Goal: Task Accomplishment & Management: Use online tool/utility

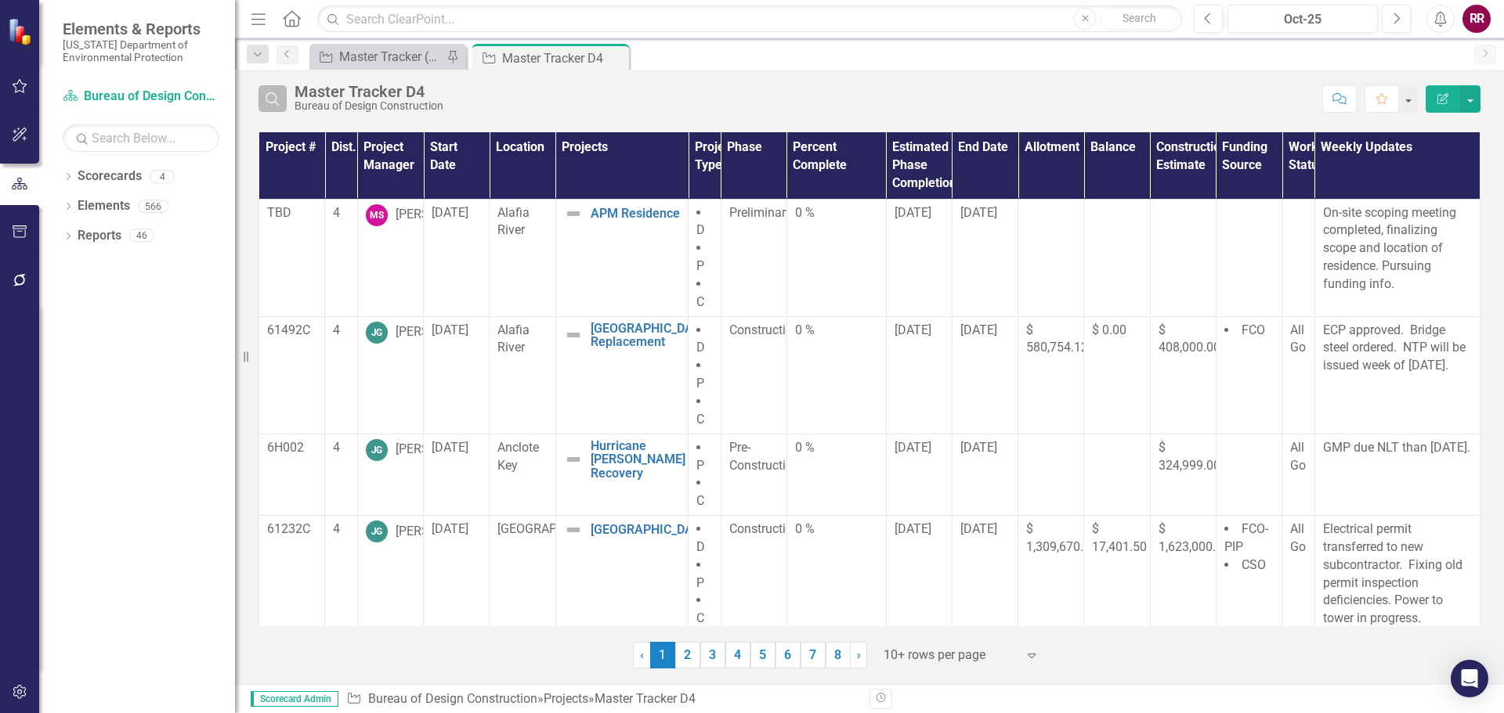
click at [271, 101] on icon "Search" at bounding box center [272, 99] width 17 height 14
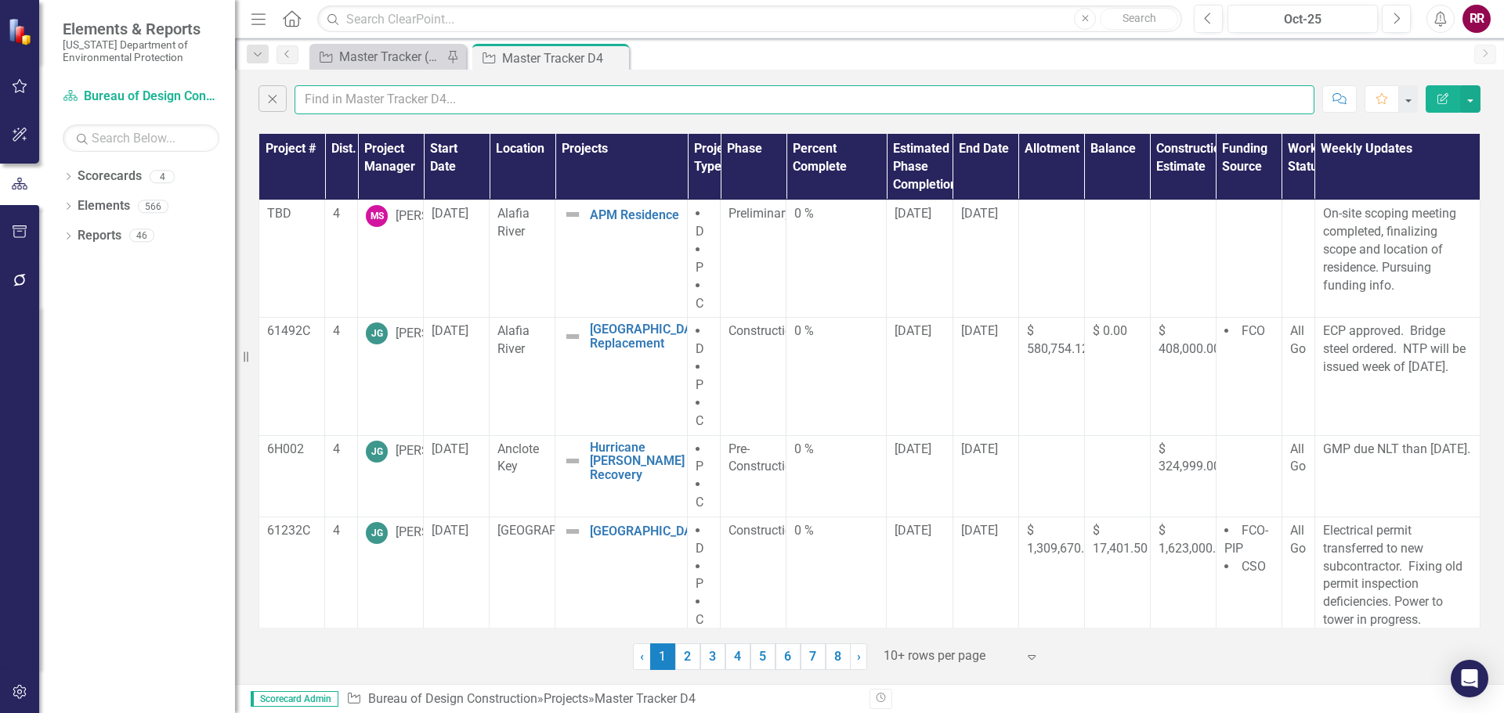
click at [348, 106] on input "text" at bounding box center [804, 99] width 1020 height 29
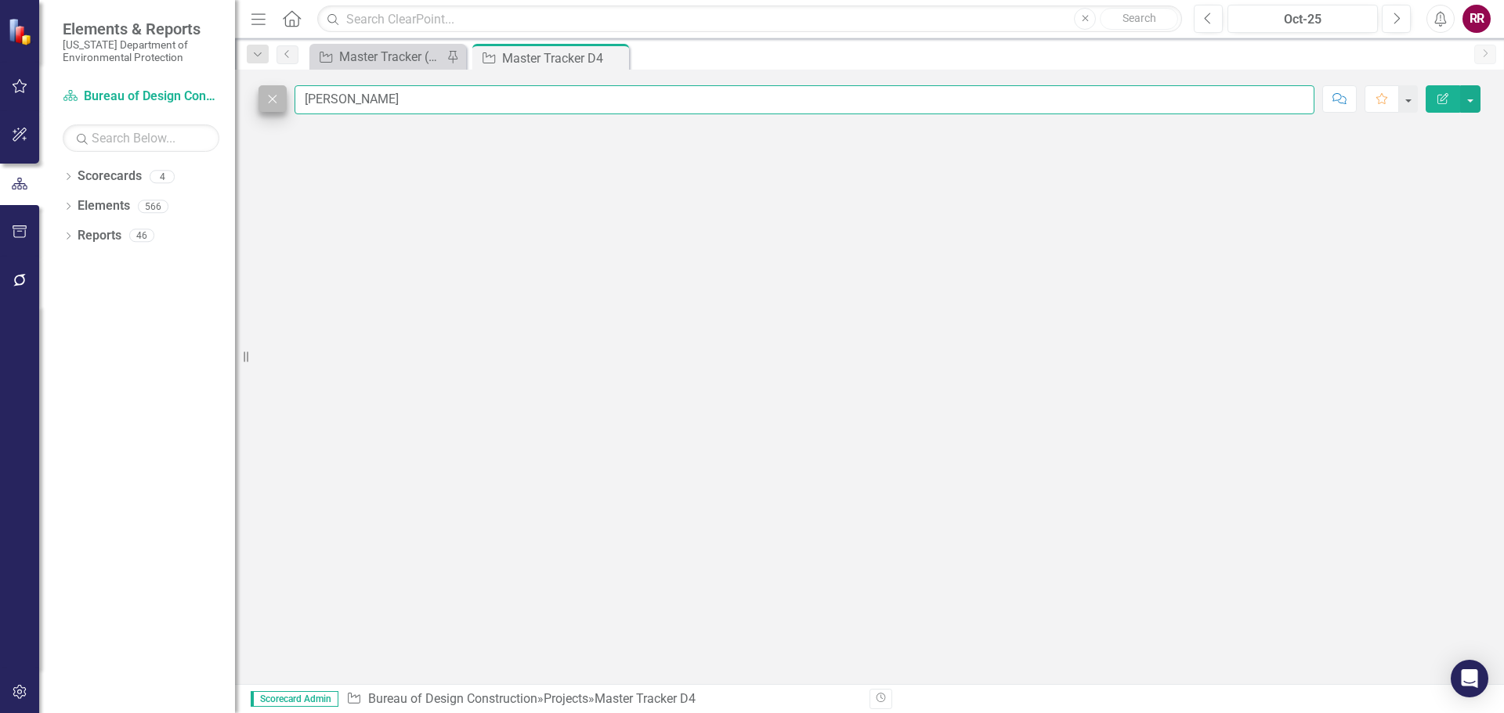
drag, startPoint x: 334, startPoint y: 102, endPoint x: 260, endPoint y: 110, distance: 74.0
click at [261, 110] on div "Close dom rouse" at bounding box center [786, 99] width 1056 height 29
type input "[PERSON_NAME]"
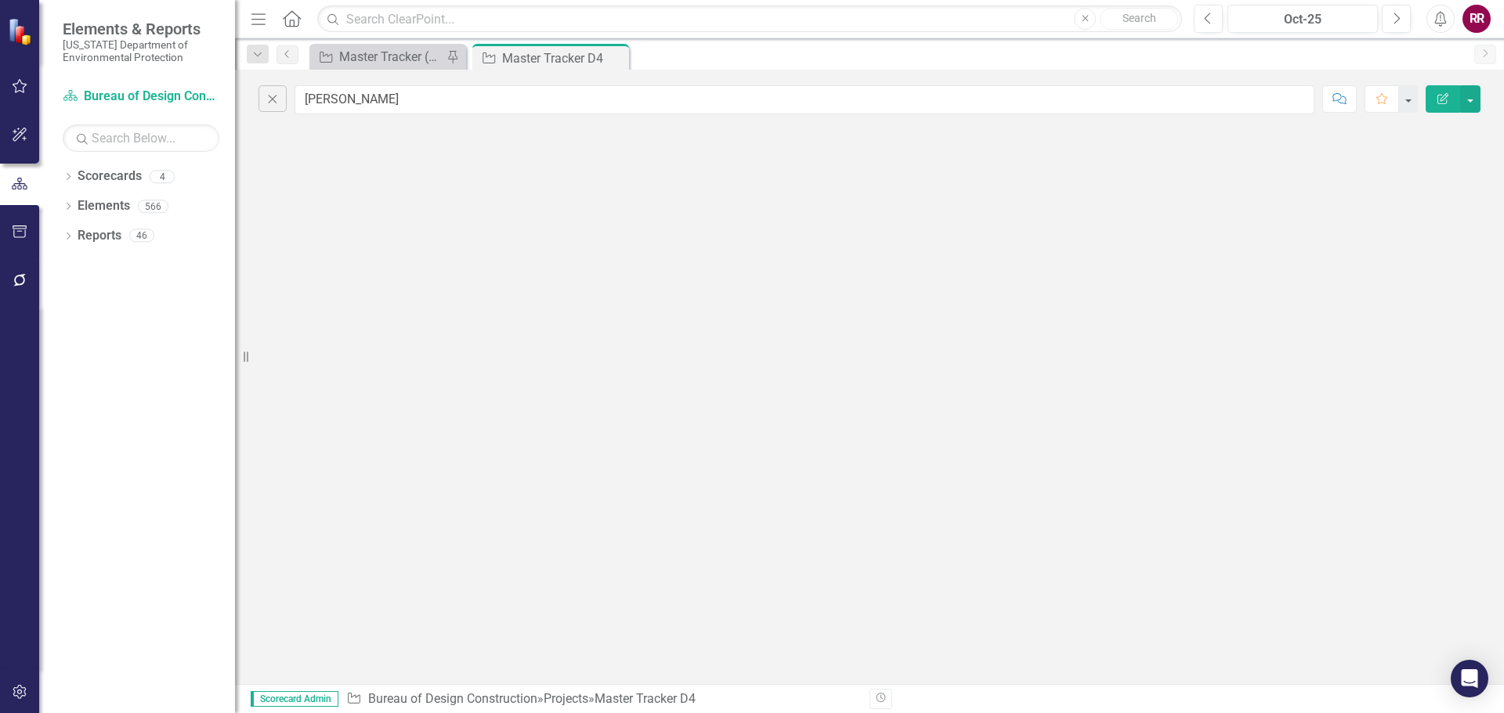
click at [428, 176] on div "Close rouse Comment Favorite Edit Report" at bounding box center [869, 377] width 1269 height 615
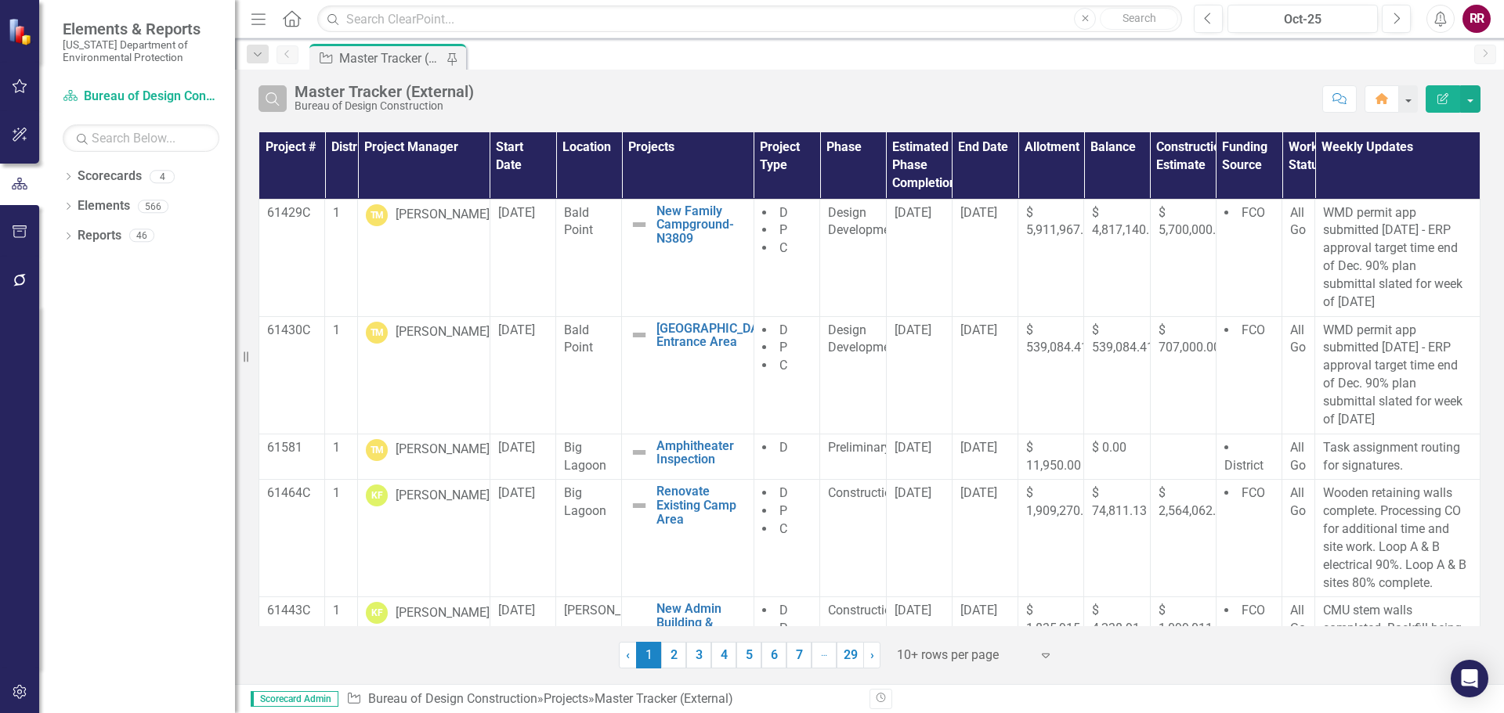
click at [275, 105] on button "Search" at bounding box center [272, 98] width 28 height 27
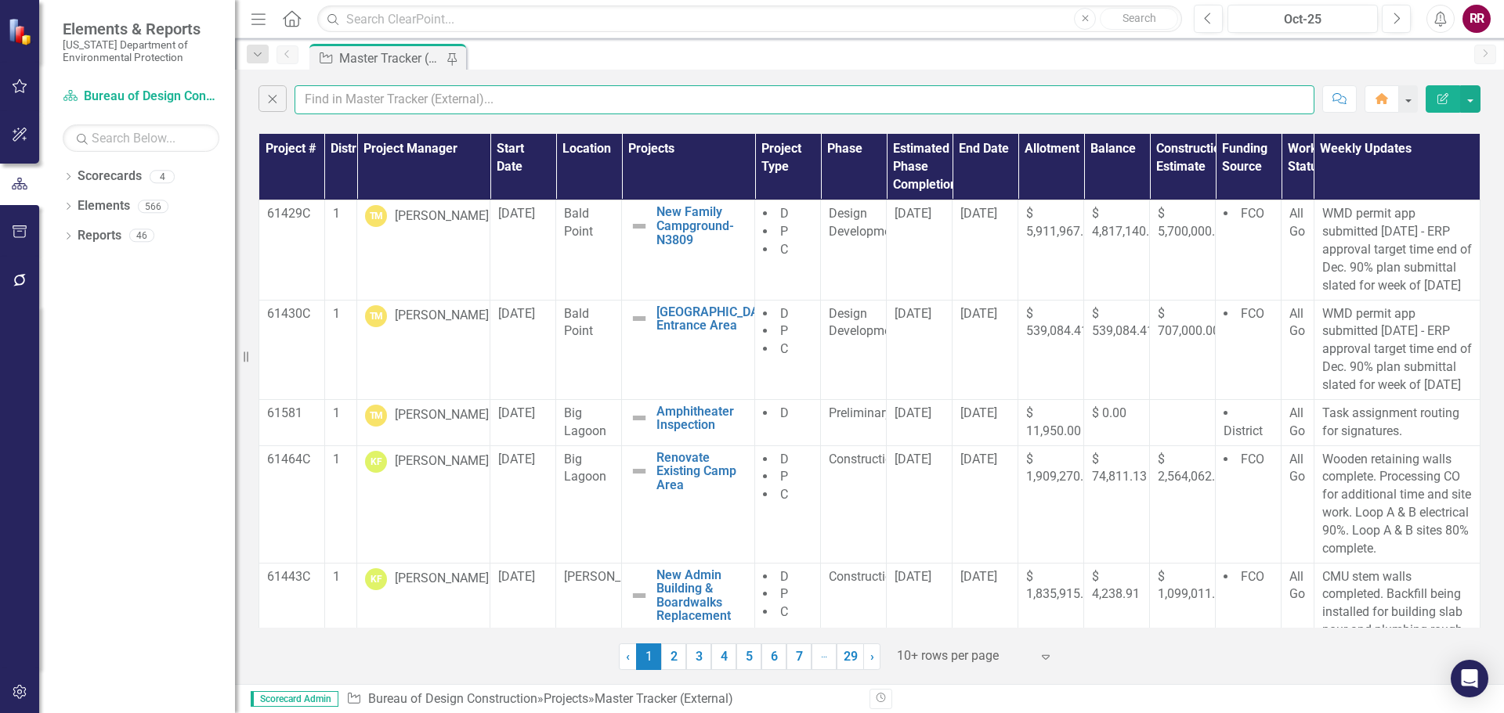
click at [368, 108] on input "text" at bounding box center [804, 99] width 1020 height 29
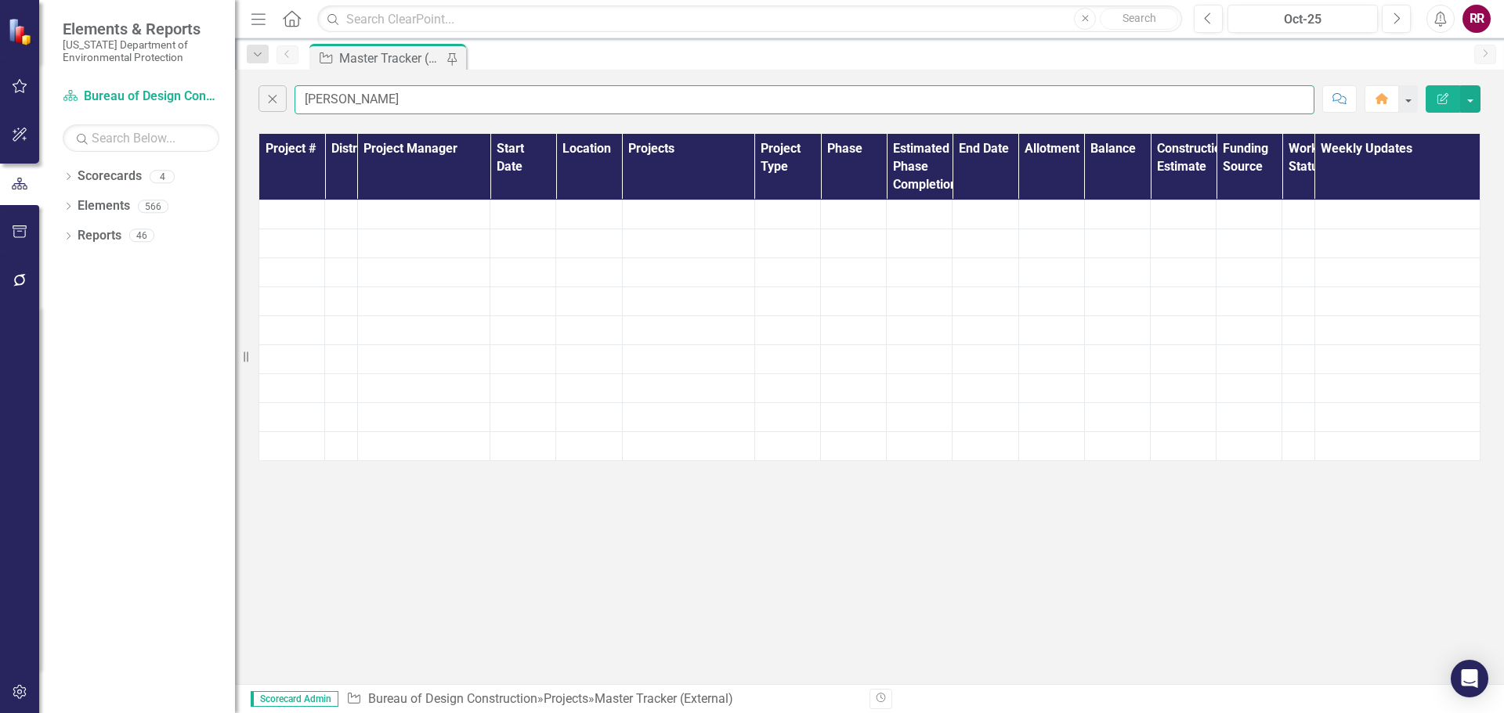
type input "[PERSON_NAME]"
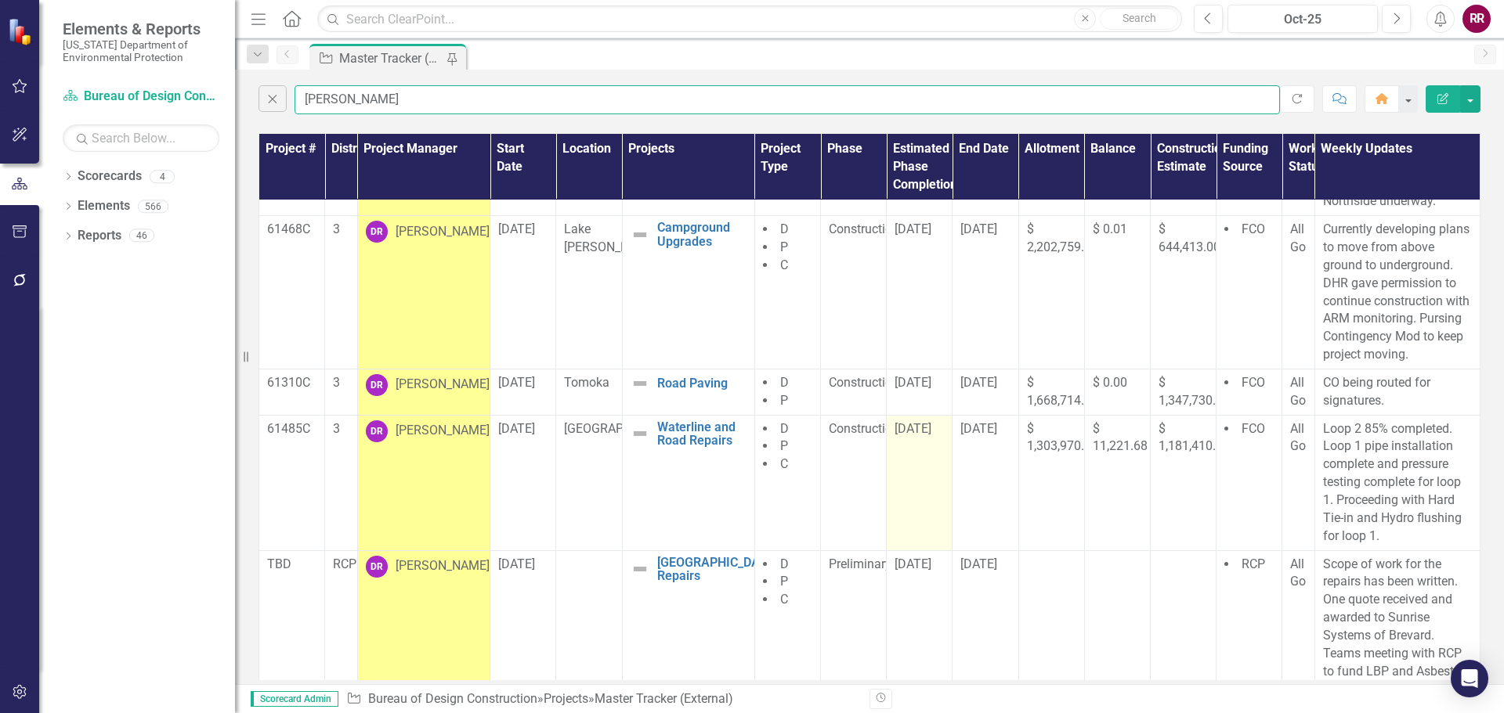
scroll to position [542, 0]
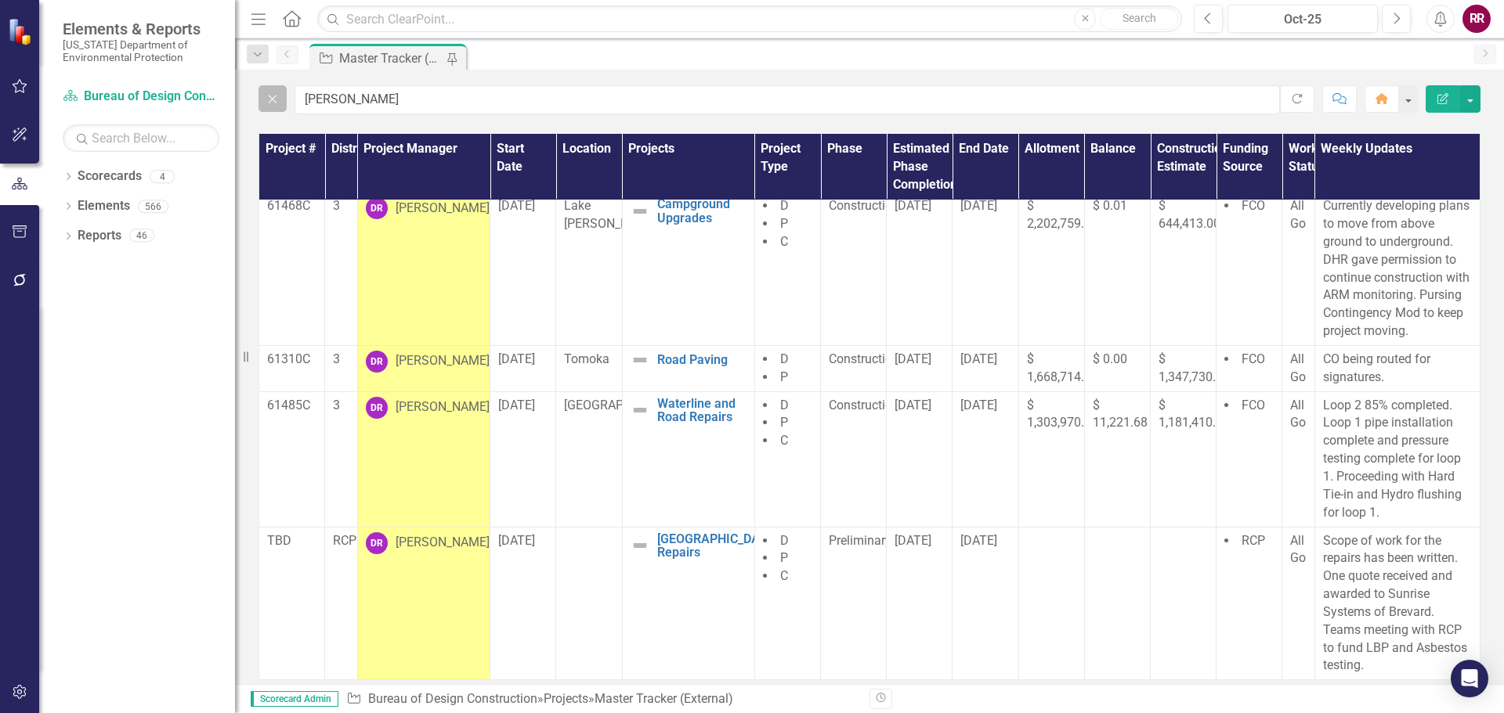
click at [273, 99] on icon "button" at bounding box center [273, 99] width 9 height 9
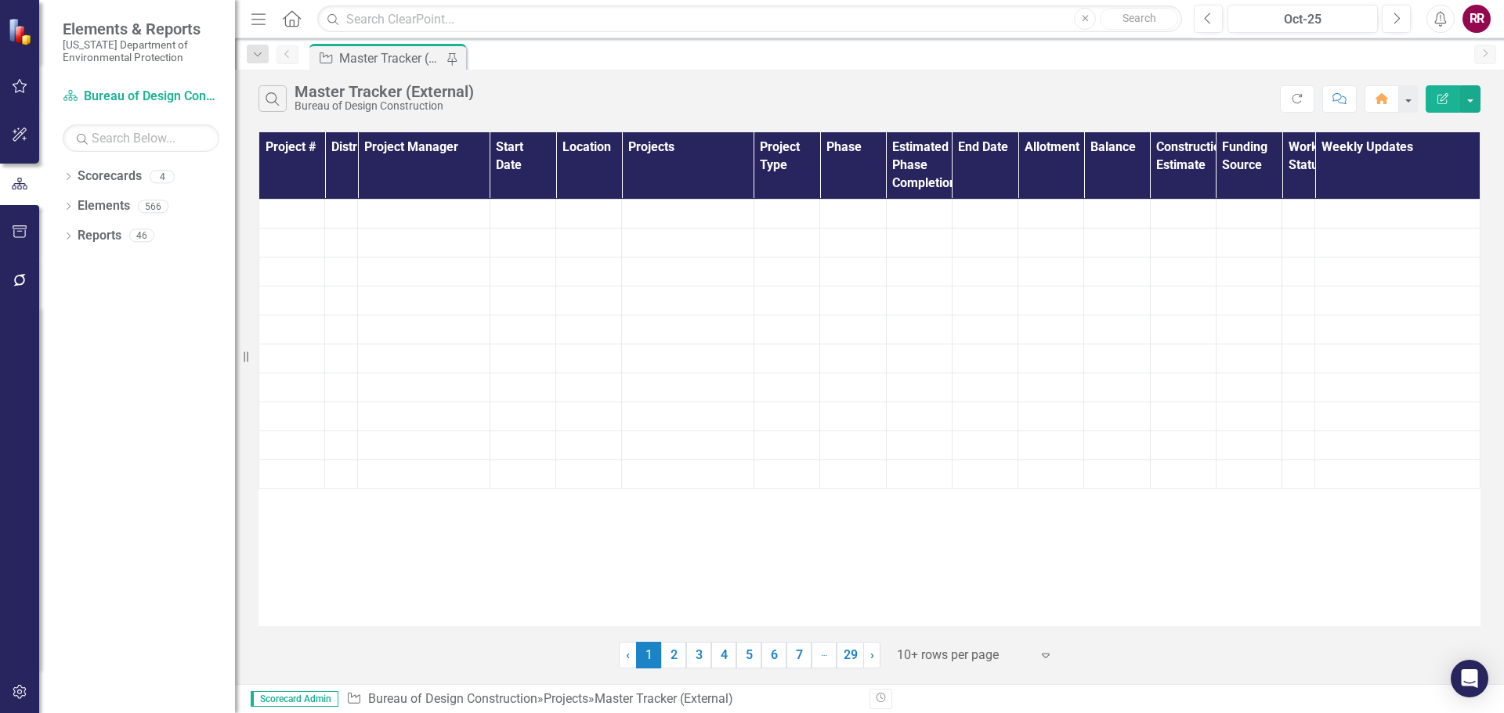
scroll to position [0, 0]
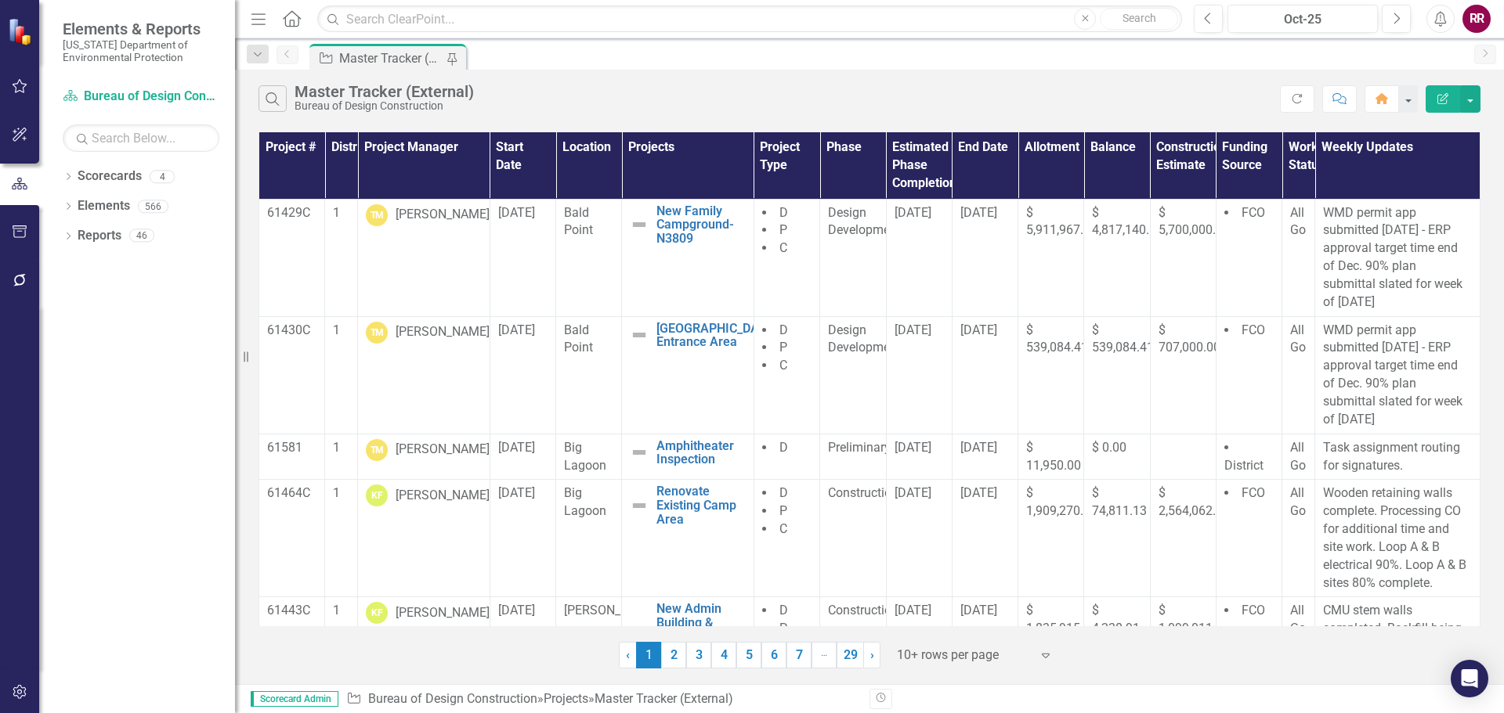
click at [311, 99] on div "Master Tracker (External)" at bounding box center [383, 91] width 179 height 17
click at [270, 103] on icon "button" at bounding box center [272, 98] width 13 height 13
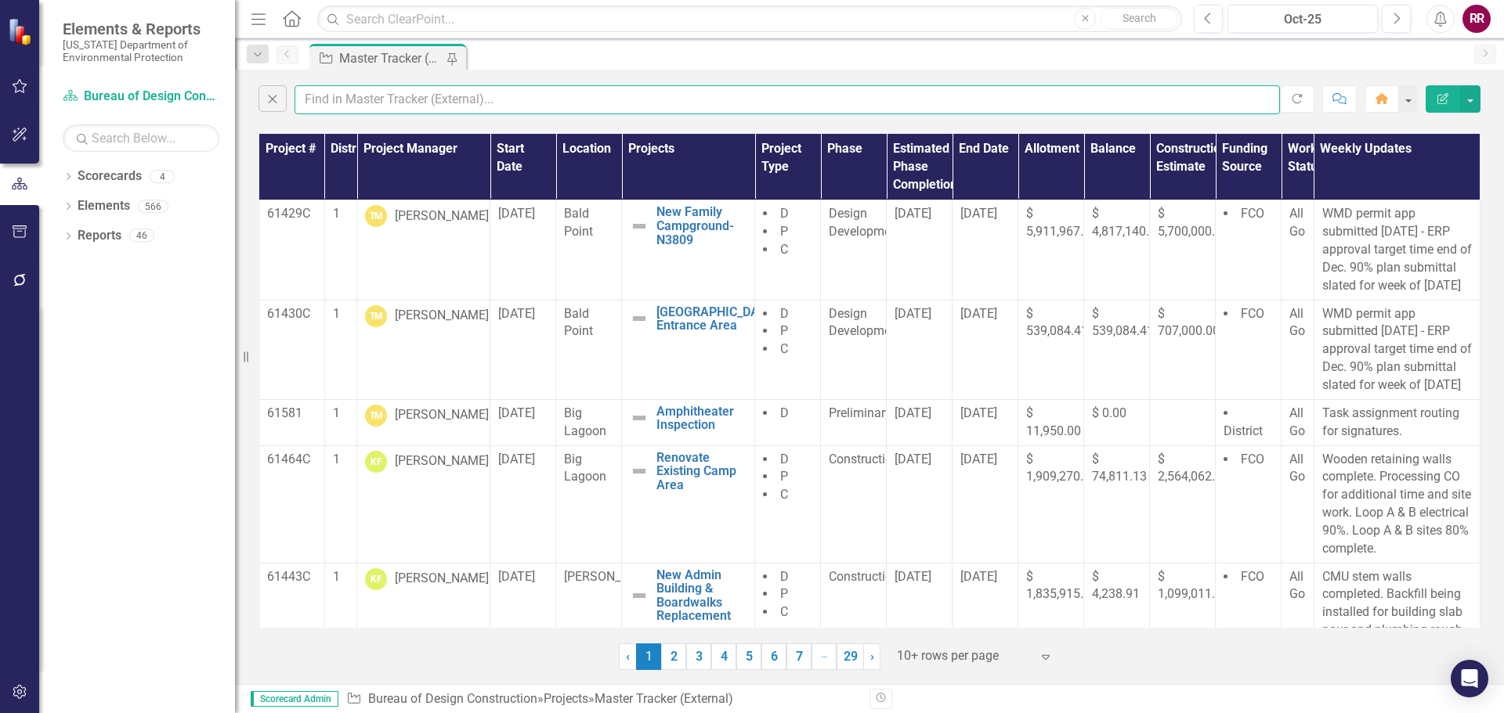
click at [325, 94] on input "text" at bounding box center [786, 99] width 985 height 29
type input "[PERSON_NAME]"
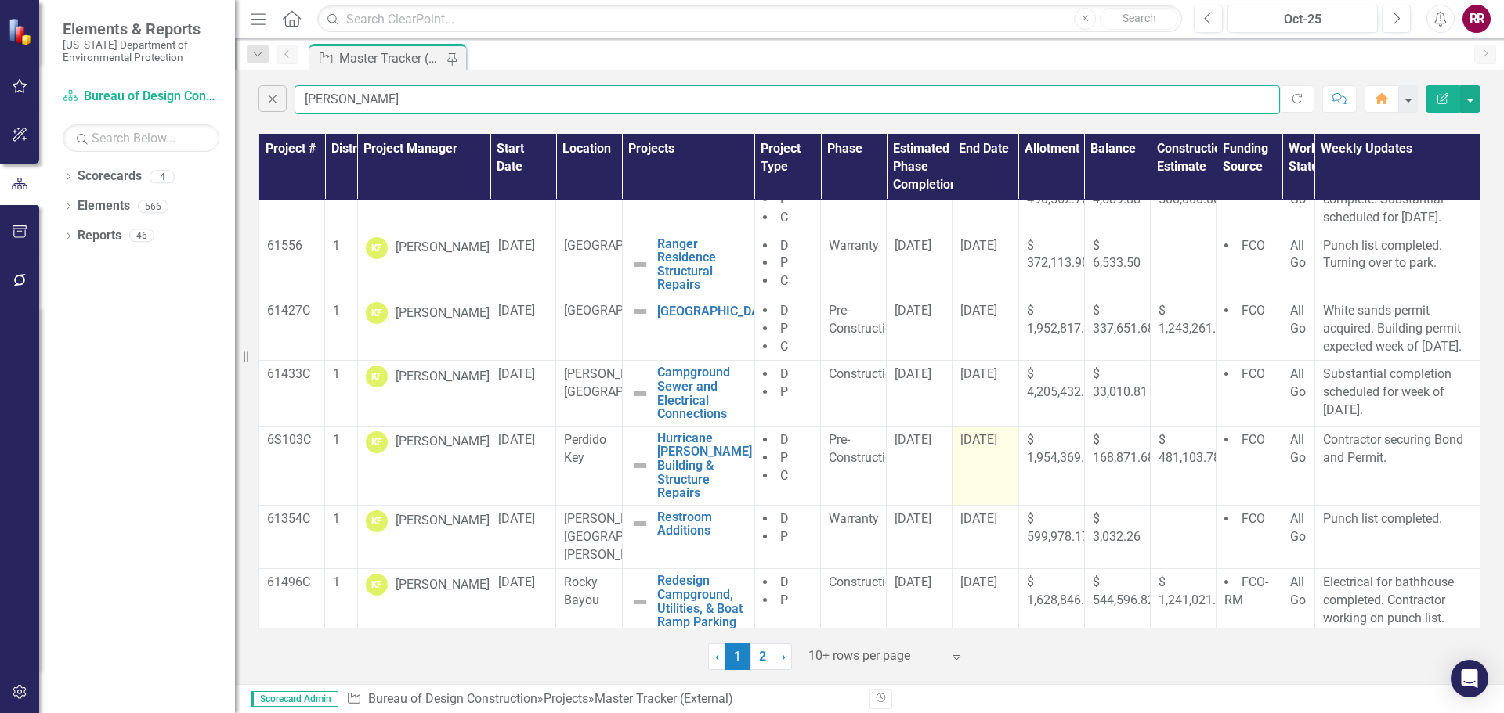
scroll to position [349, 0]
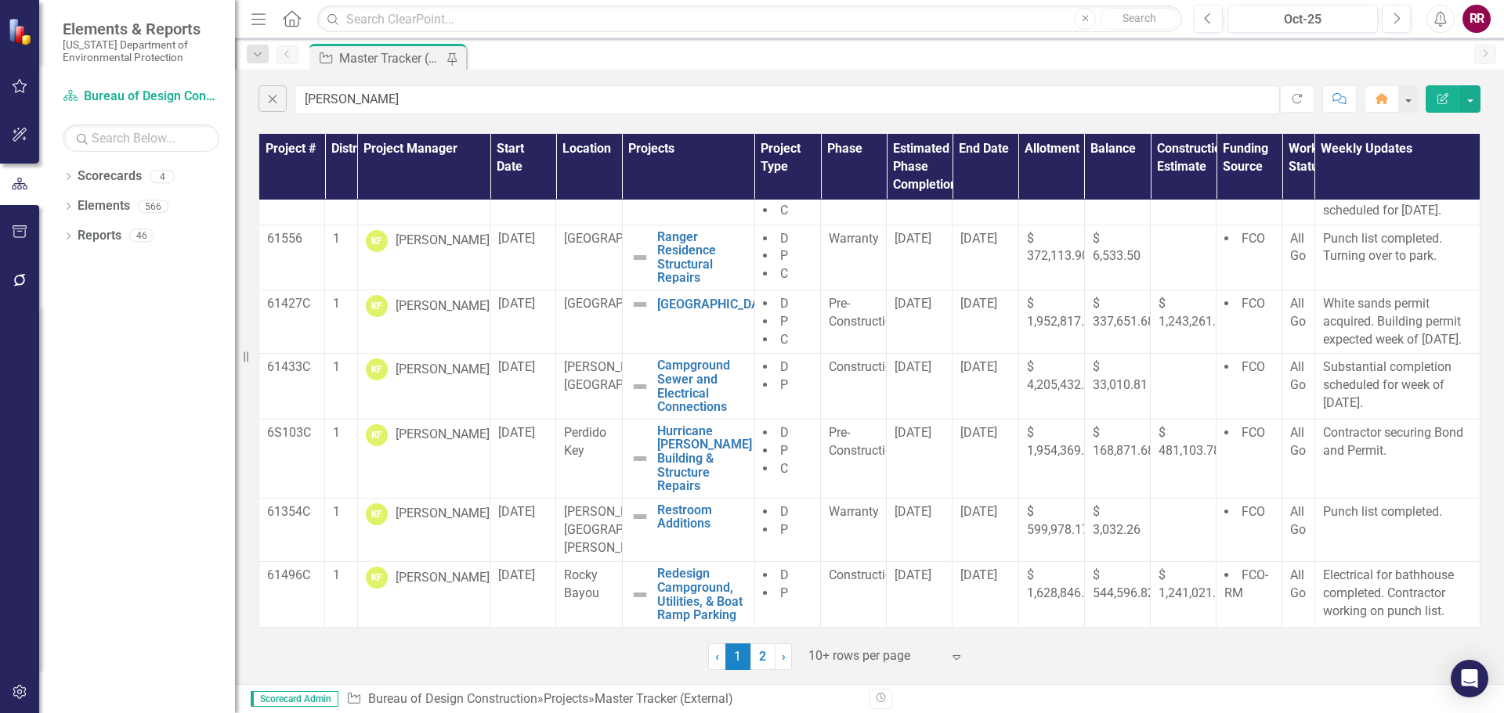
click at [757, 657] on link "2" at bounding box center [762, 657] width 25 height 27
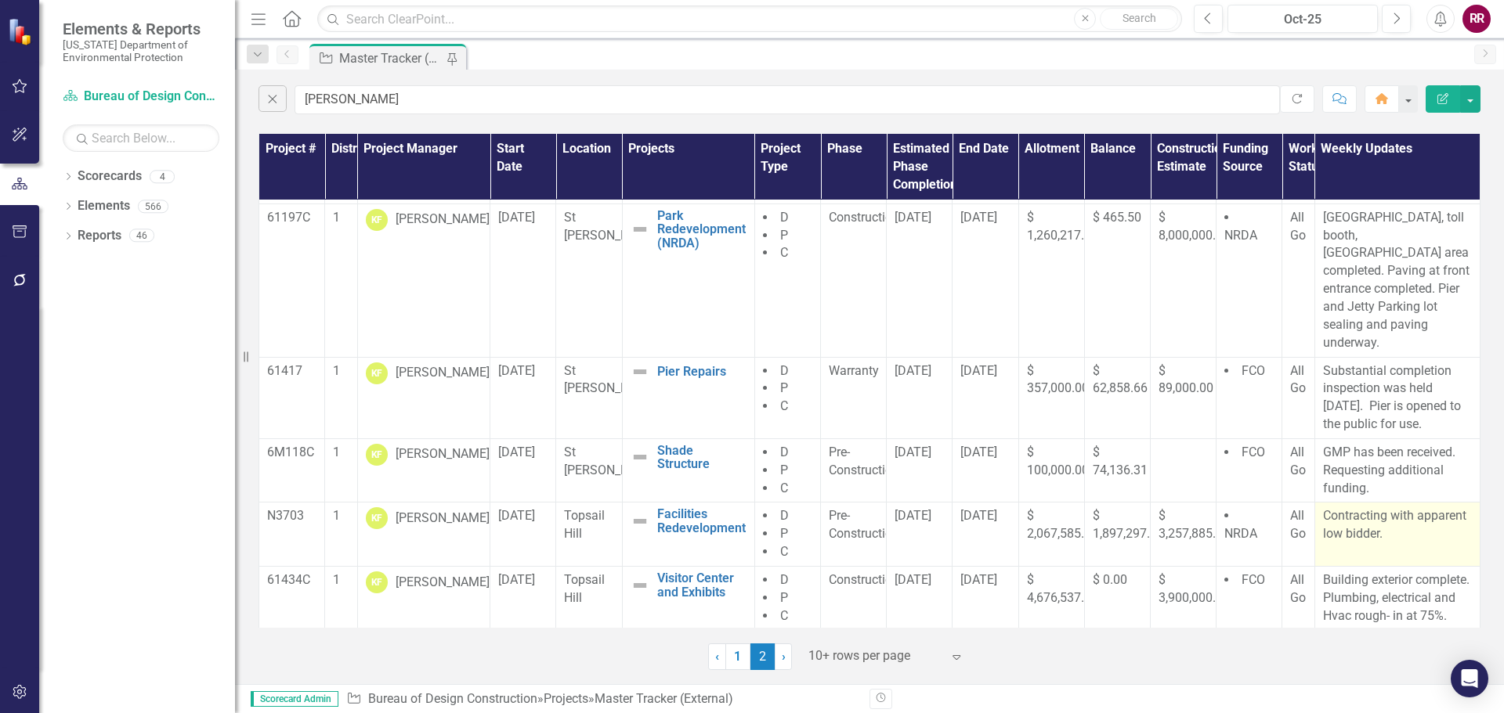
scroll to position [81, 0]
click at [121, 206] on link "Elements" at bounding box center [104, 206] width 52 height 18
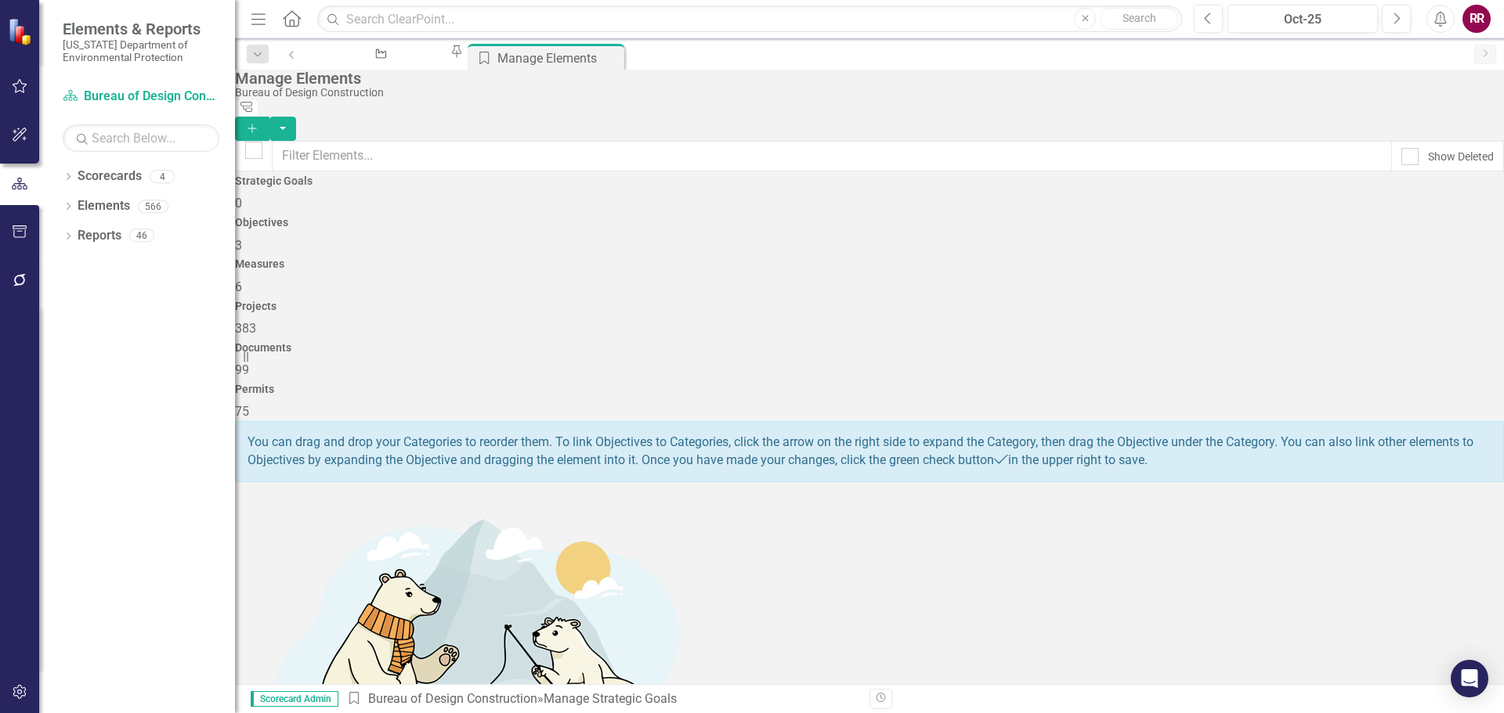
click at [1187, 362] on div "99" at bounding box center [869, 371] width 1269 height 18
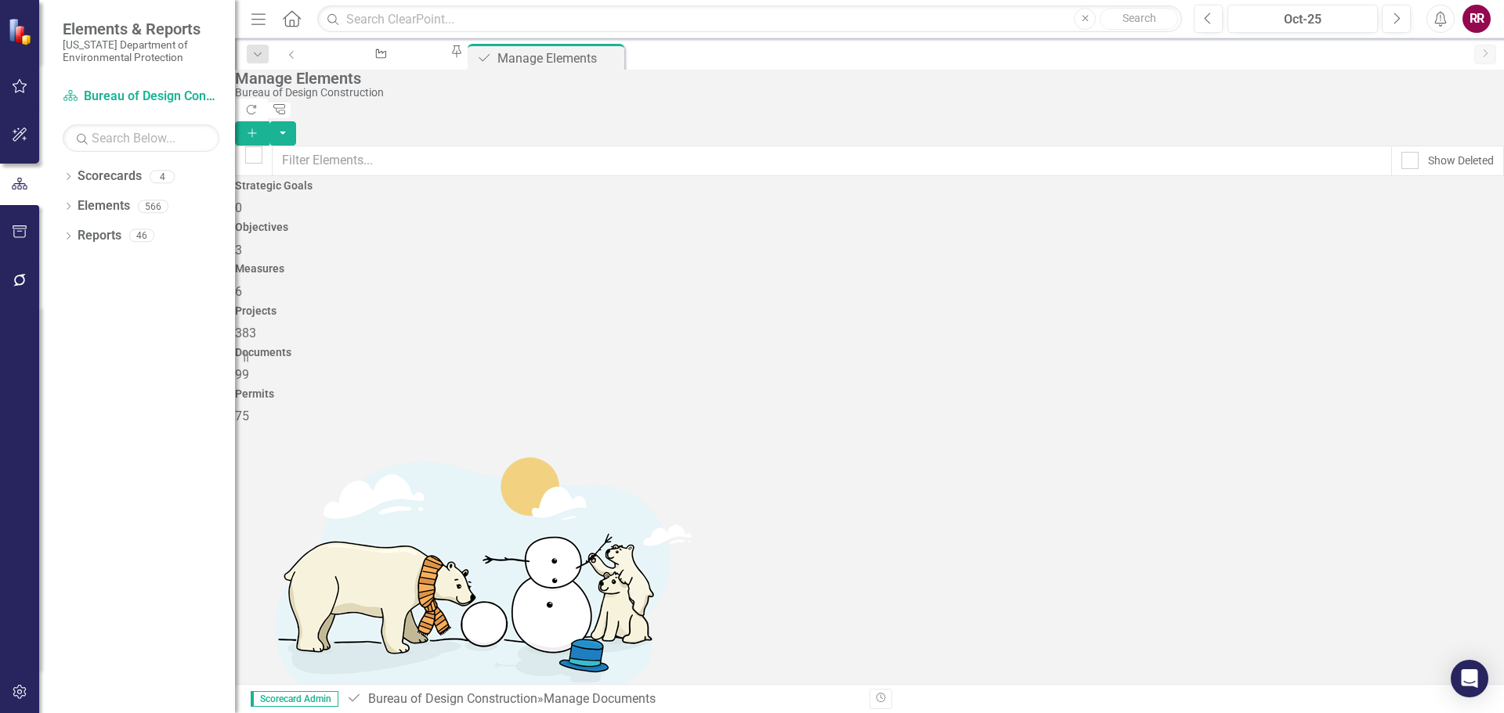
click at [256, 326] on span "383" at bounding box center [245, 333] width 21 height 15
click at [451, 148] on input "text" at bounding box center [832, 161] width 1120 height 31
type input "template"
click at [1403, 385] on link "Copy Duplicate Project" at bounding box center [1402, 386] width 132 height 29
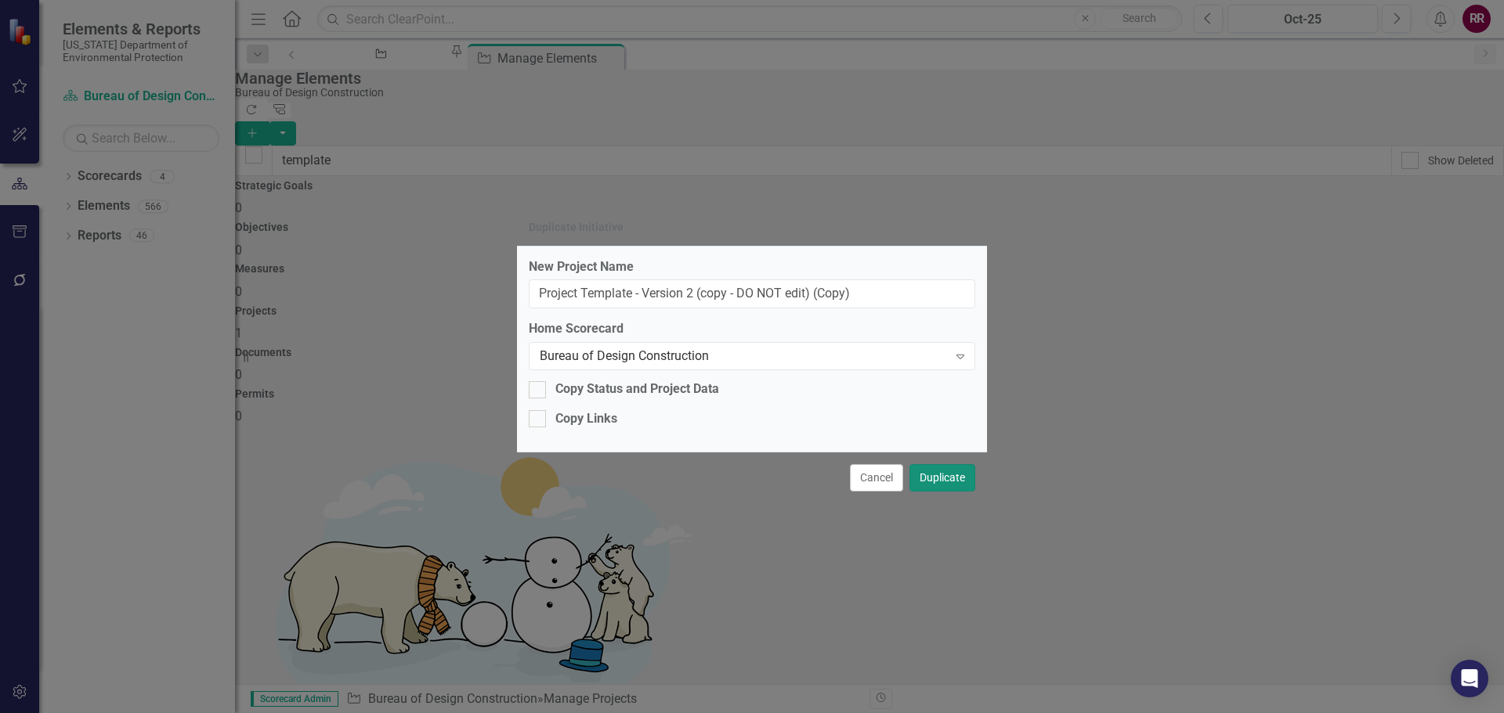
click at [945, 478] on button "Duplicate" at bounding box center [942, 477] width 66 height 27
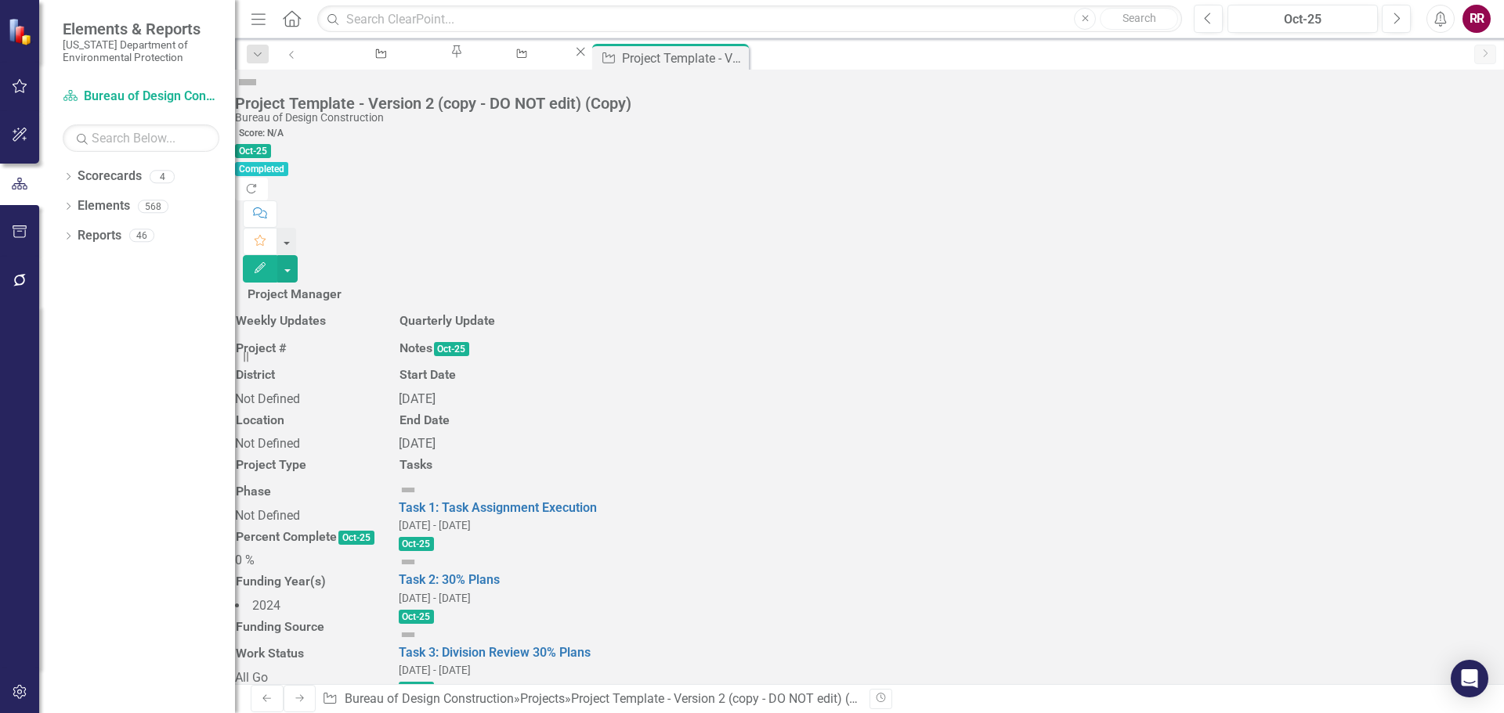
click at [406, 99] on div "Project Template - Version 2 (copy - DO NOT edit) (Copy)" at bounding box center [865, 103] width 1261 height 17
click at [406, 98] on div "Project Template - Version 2 (copy - DO NOT edit) (Copy)" at bounding box center [865, 103] width 1261 height 17
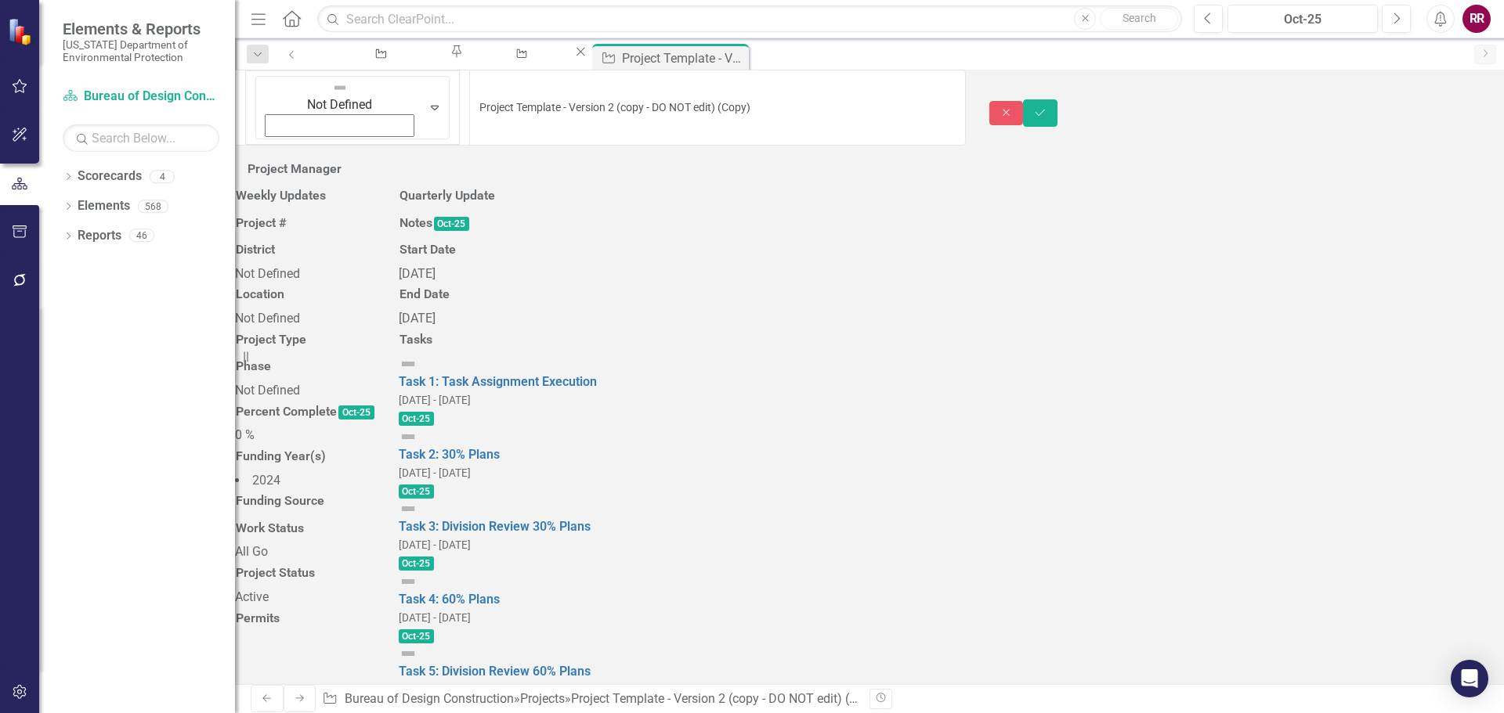
click at [340, 184] on div at bounding box center [869, 184] width 1245 height 0
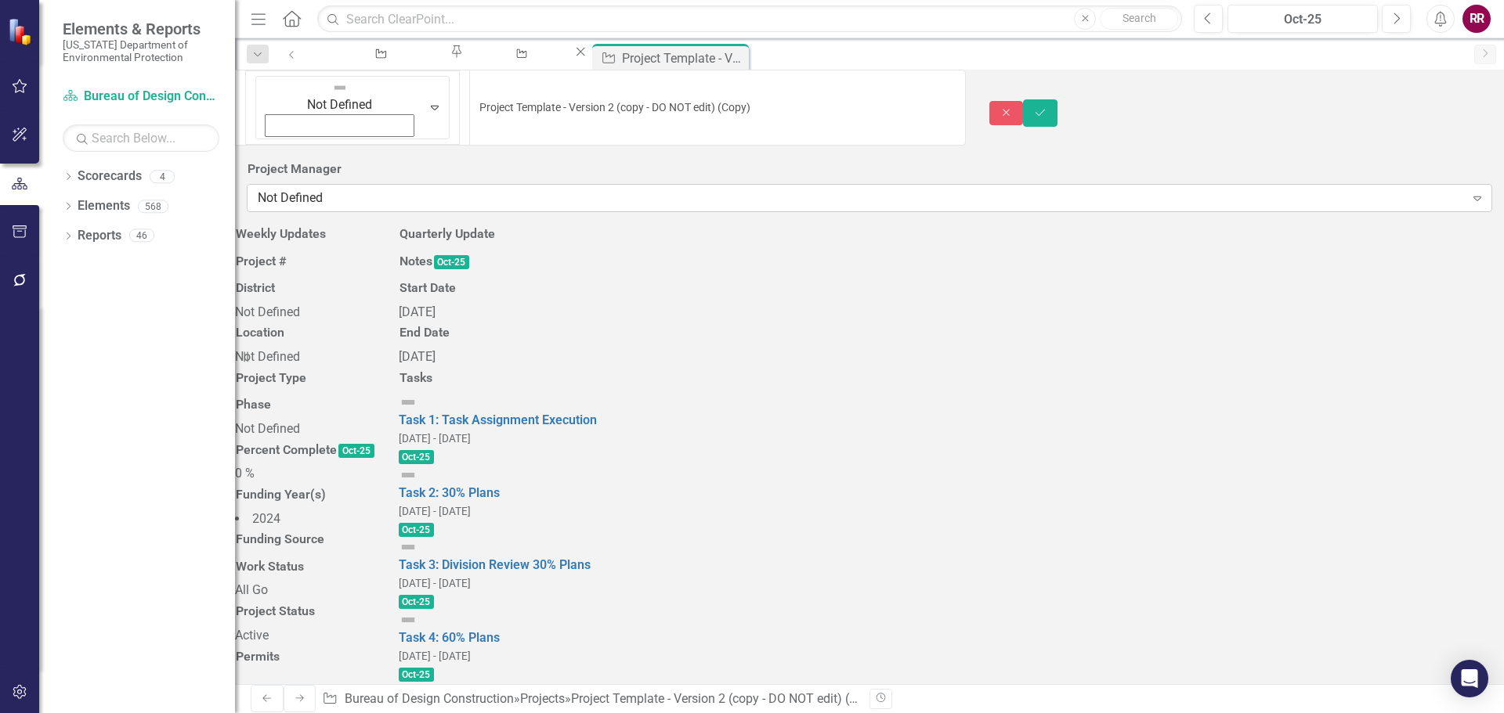
click at [339, 190] on div "Not Defined" at bounding box center [861, 199] width 1207 height 18
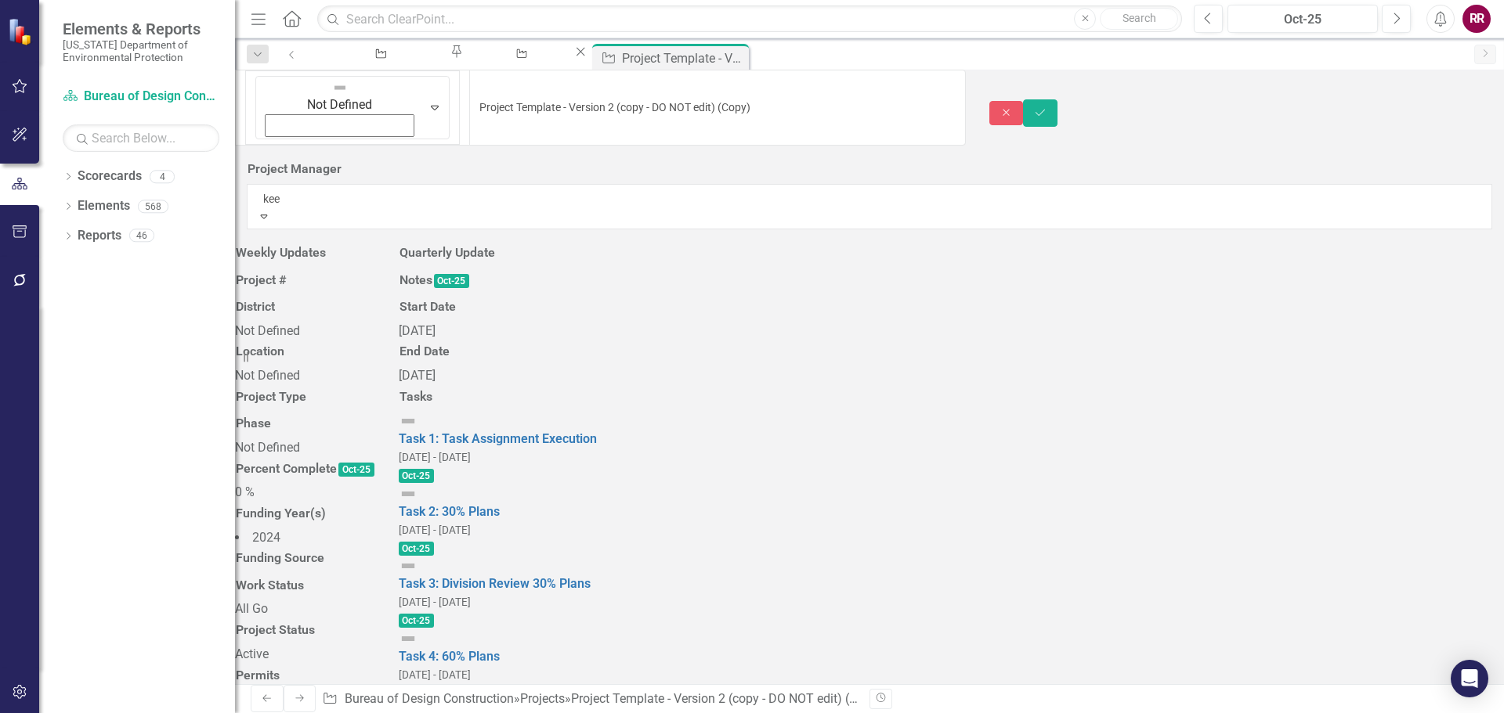
type input "keen"
click at [42, 713] on span "Keen" at bounding box center [28, 721] width 27 height 15
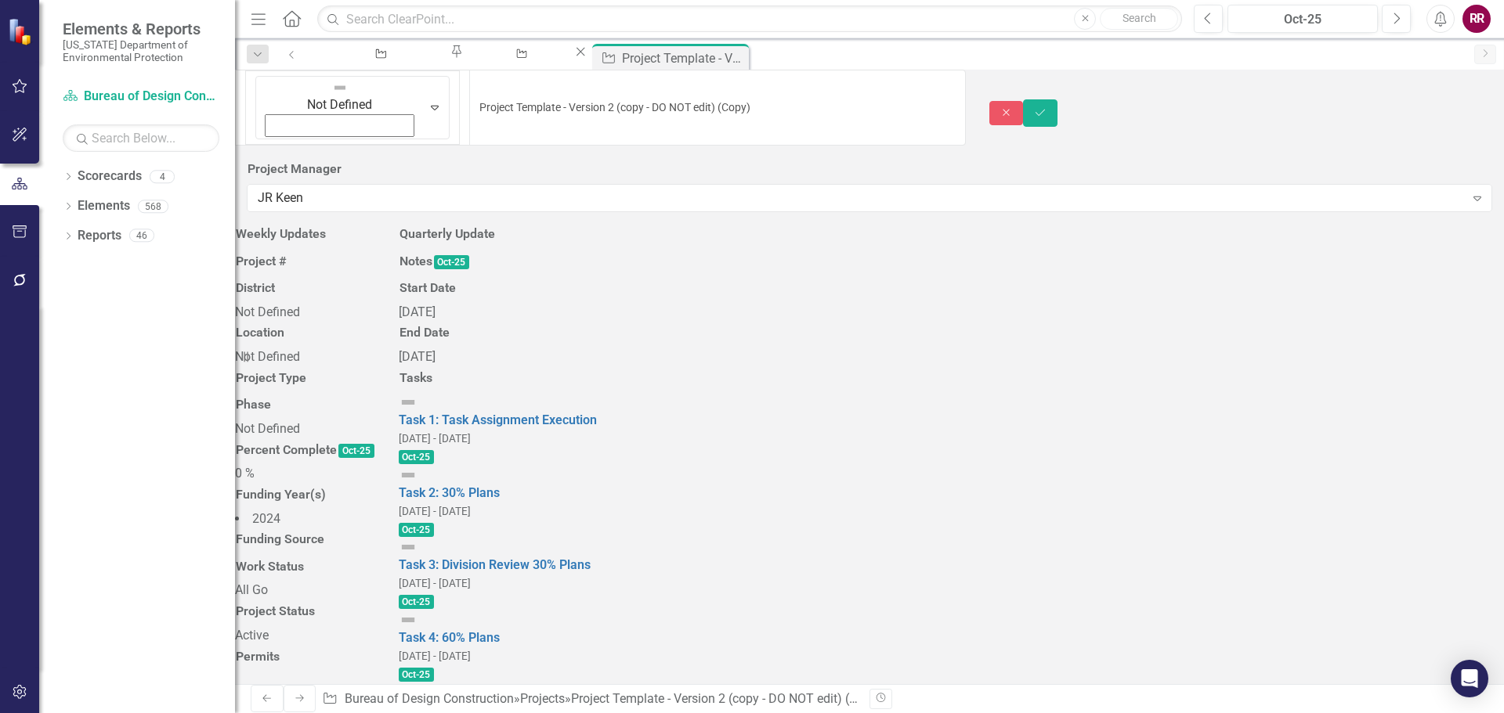
click at [327, 250] on td "Weekly Updates" at bounding box center [281, 235] width 92 height 27
click at [309, 250] on div at bounding box center [305, 250] width 140 height 0
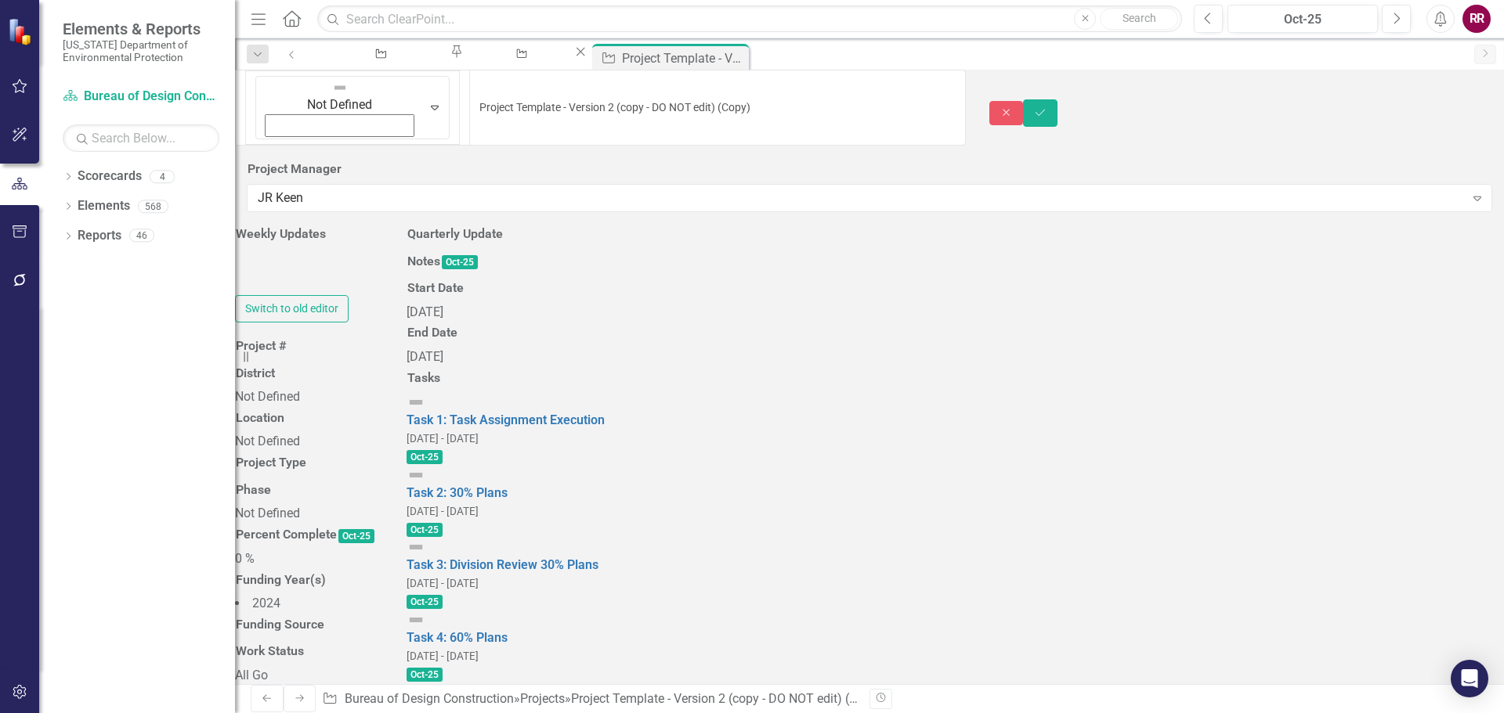
click at [309, 294] on div at bounding box center [309, 273] width 148 height 46
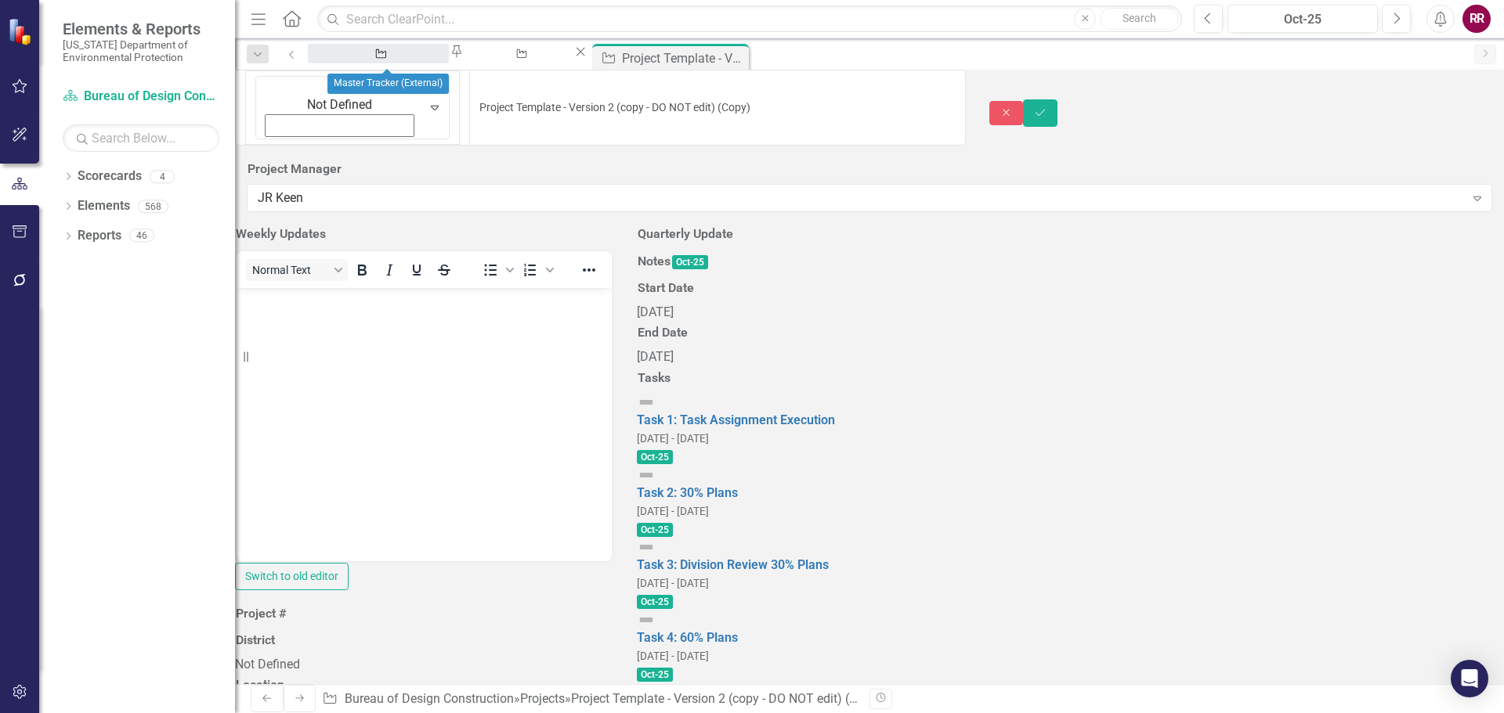
click at [407, 59] on div "Master Tracker (External)" at bounding box center [378, 69] width 113 height 20
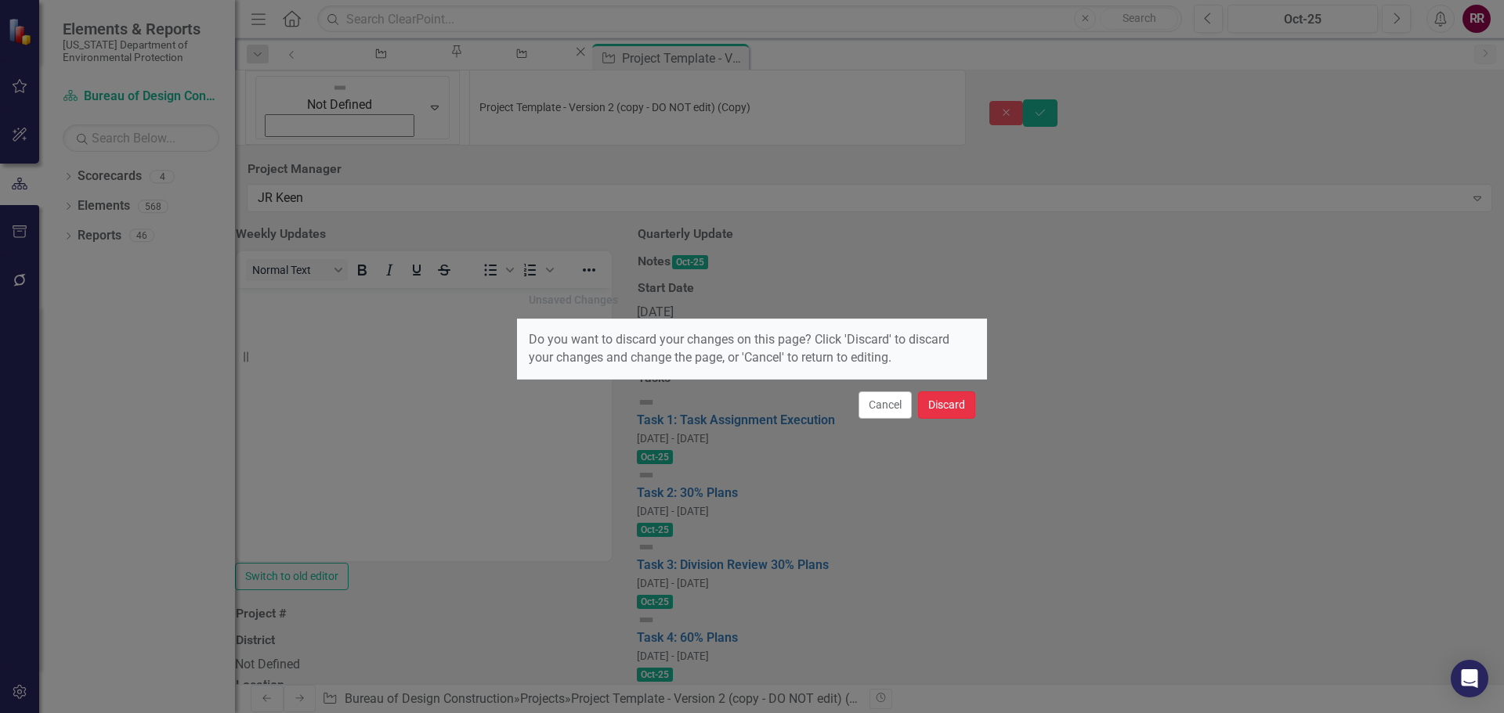
click at [946, 410] on button "Discard" at bounding box center [946, 405] width 57 height 27
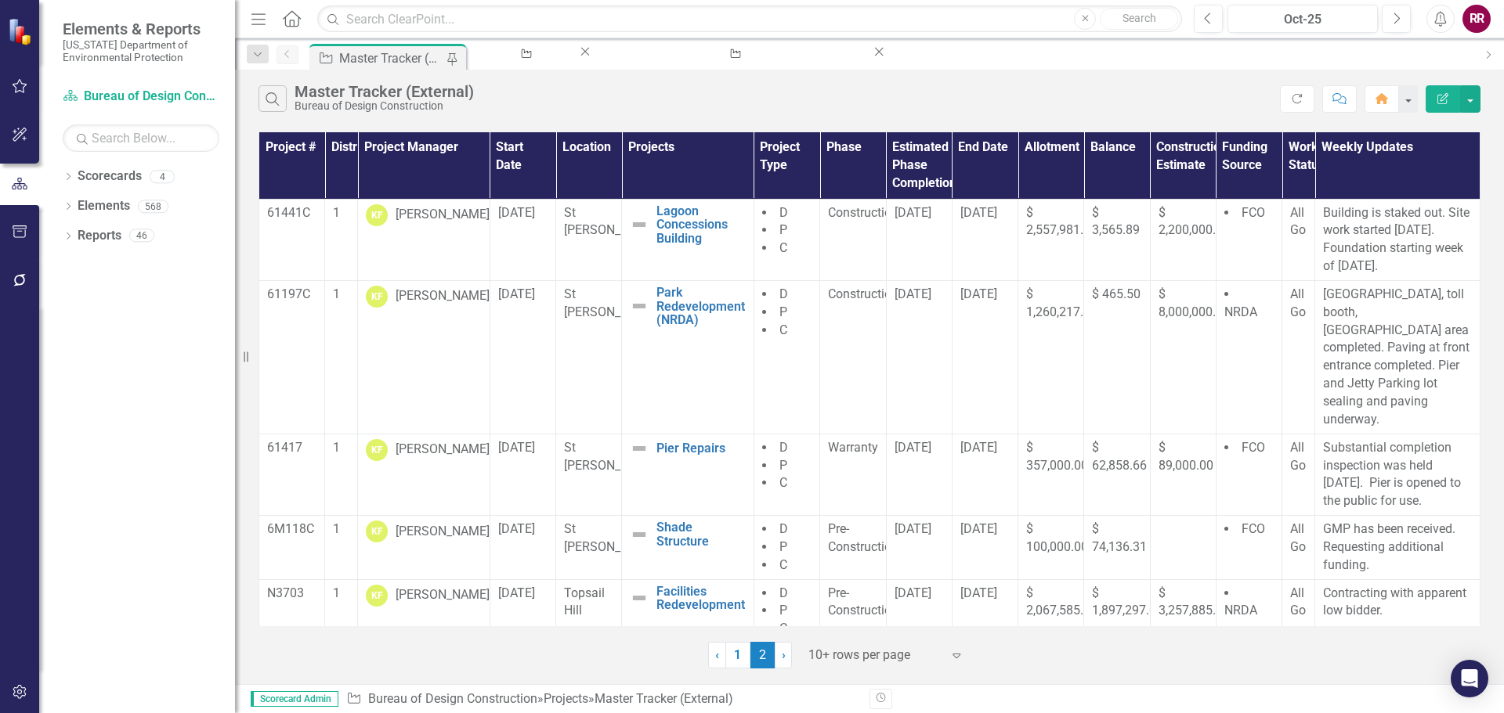
click at [381, 57] on div "Master Tracker (External)" at bounding box center [390, 59] width 103 height 20
click at [739, 659] on link "1" at bounding box center [737, 655] width 25 height 27
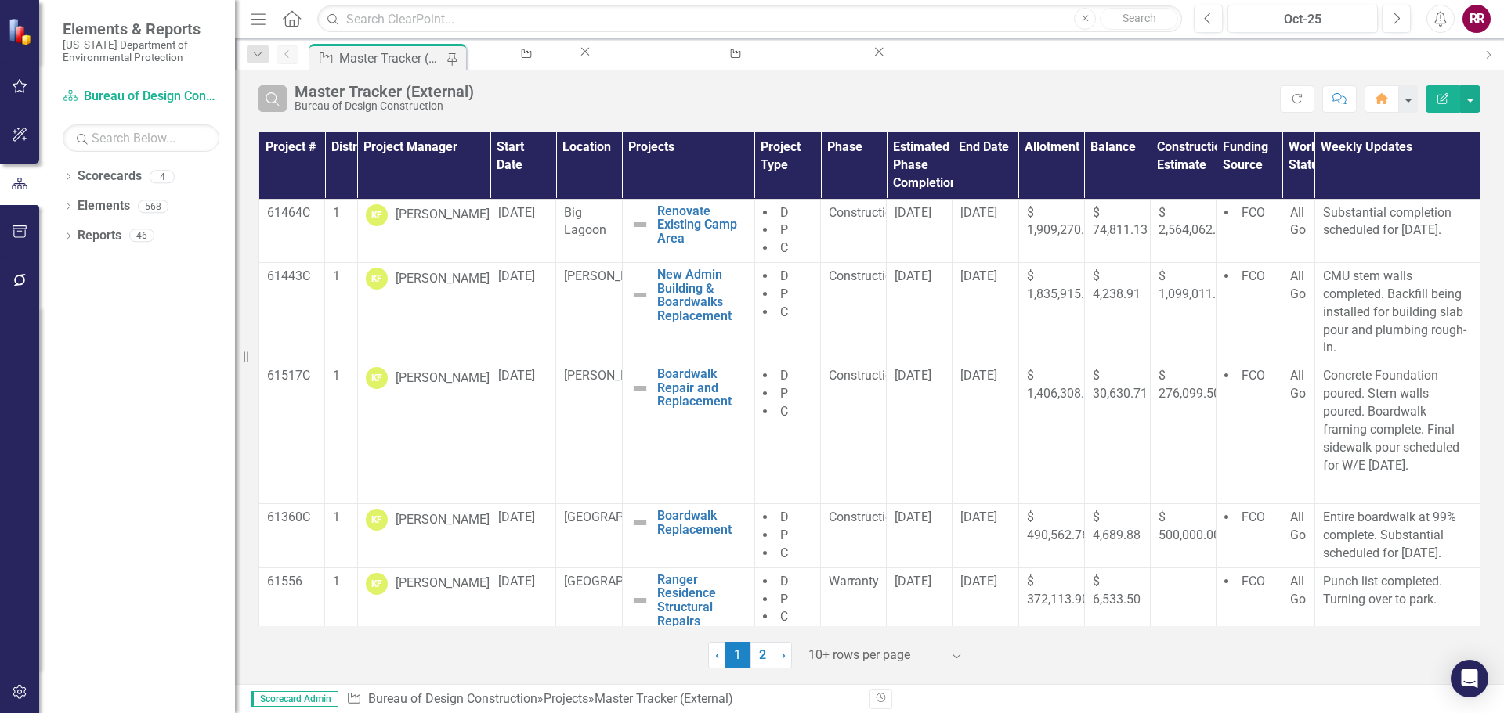
click at [271, 96] on icon "Search" at bounding box center [272, 99] width 17 height 14
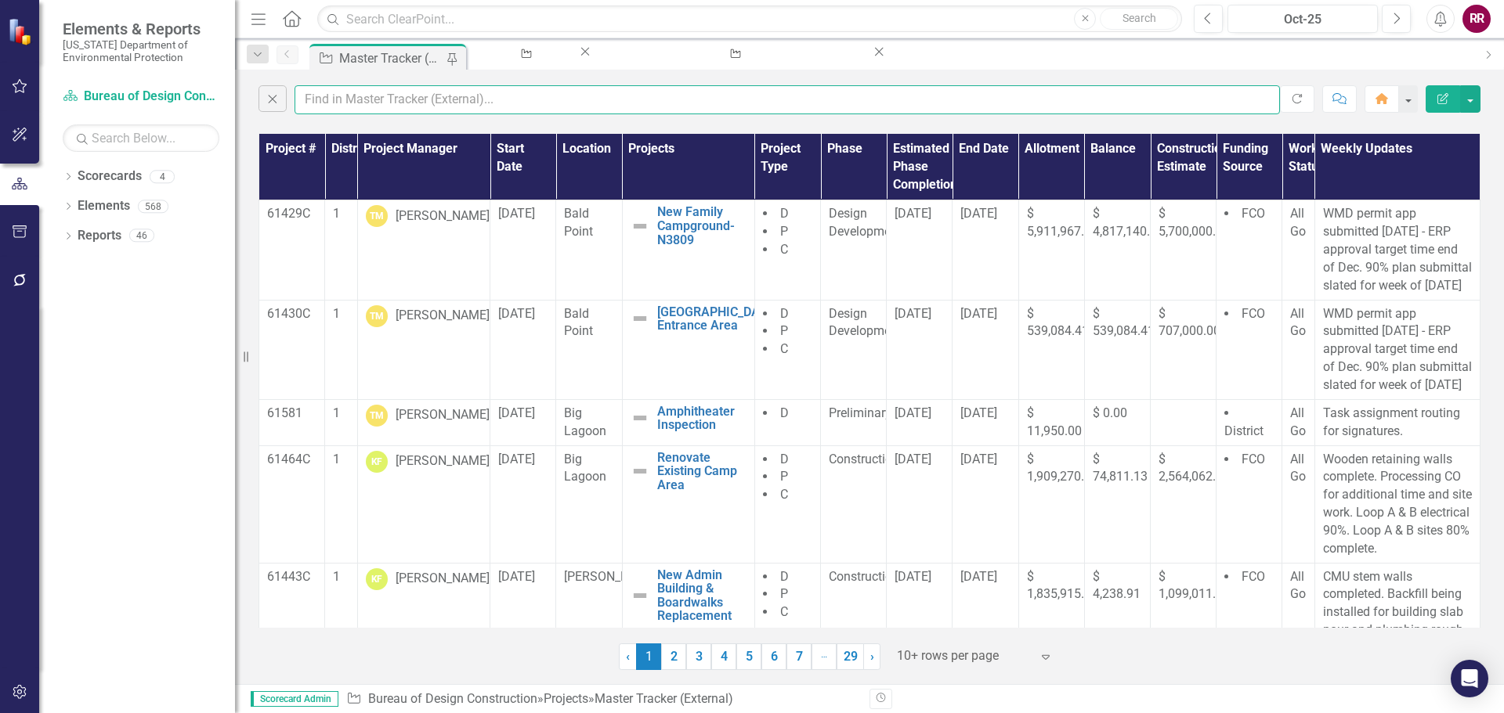
click at [332, 105] on input "text" at bounding box center [786, 99] width 985 height 29
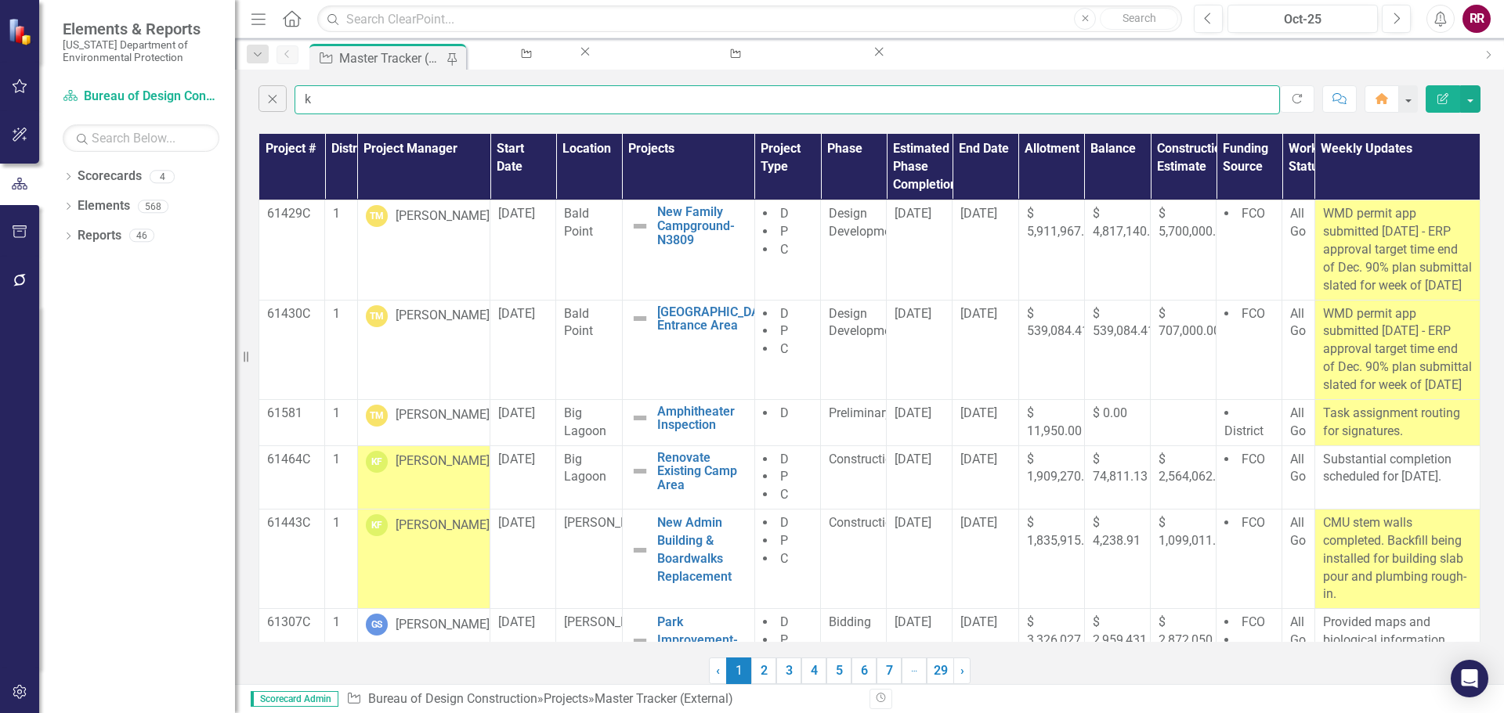
type input "keen"
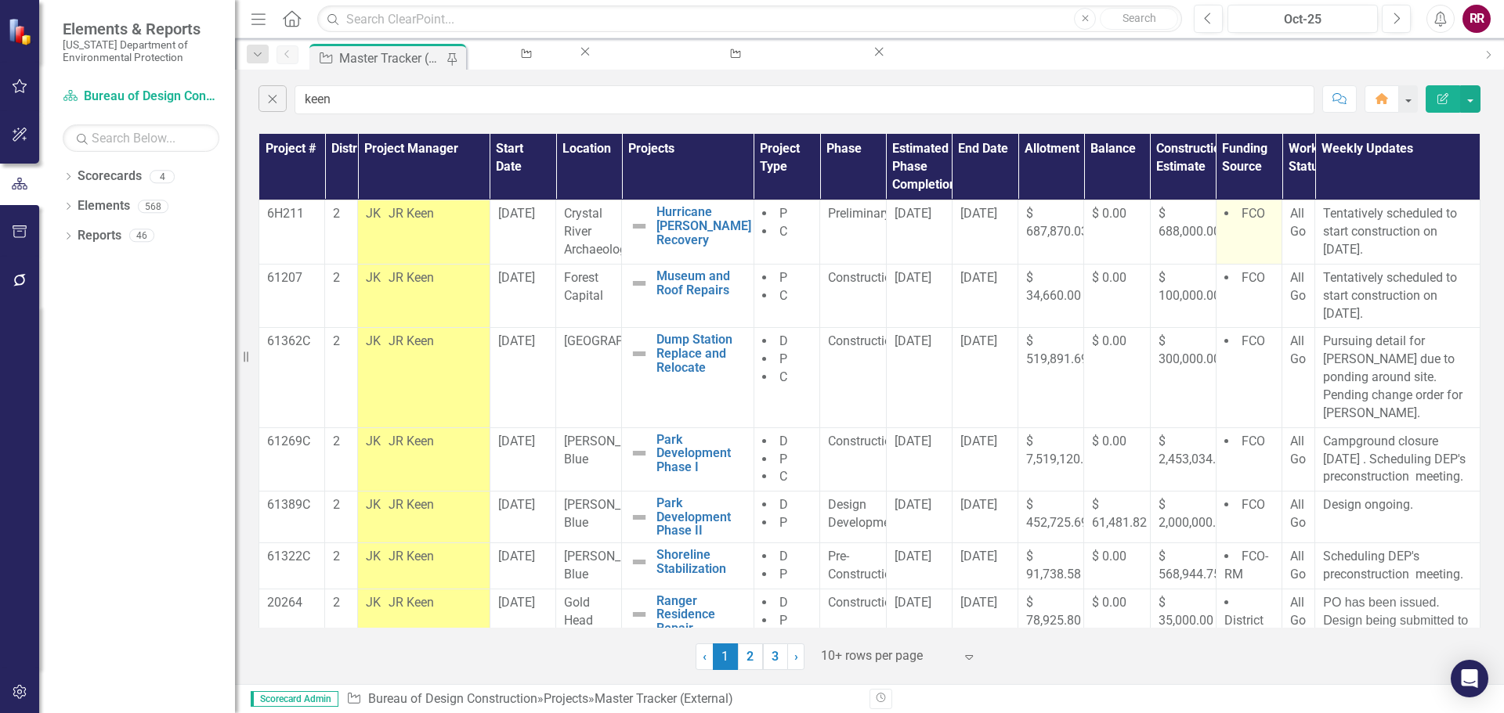
click at [1244, 238] on td "FCO" at bounding box center [1249, 232] width 66 height 64
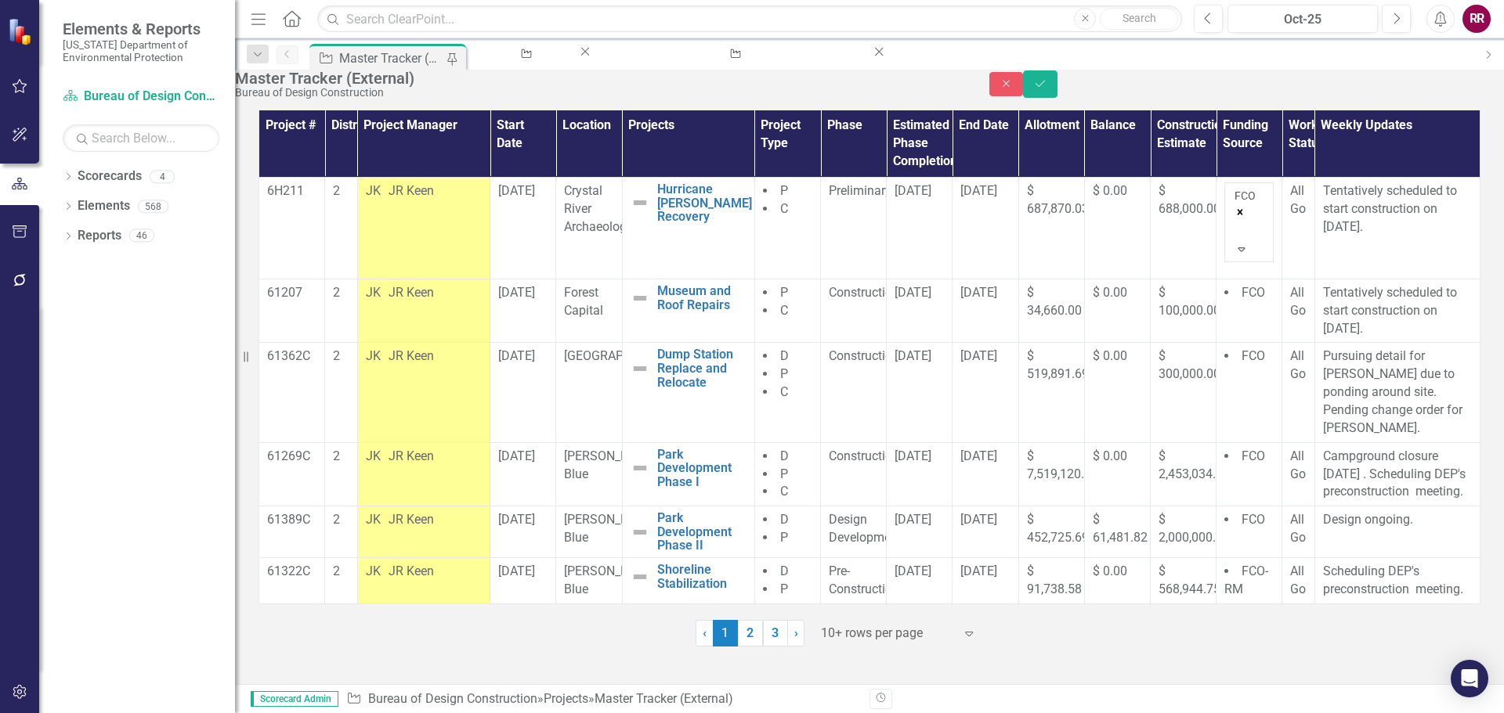
scroll to position [22, 0]
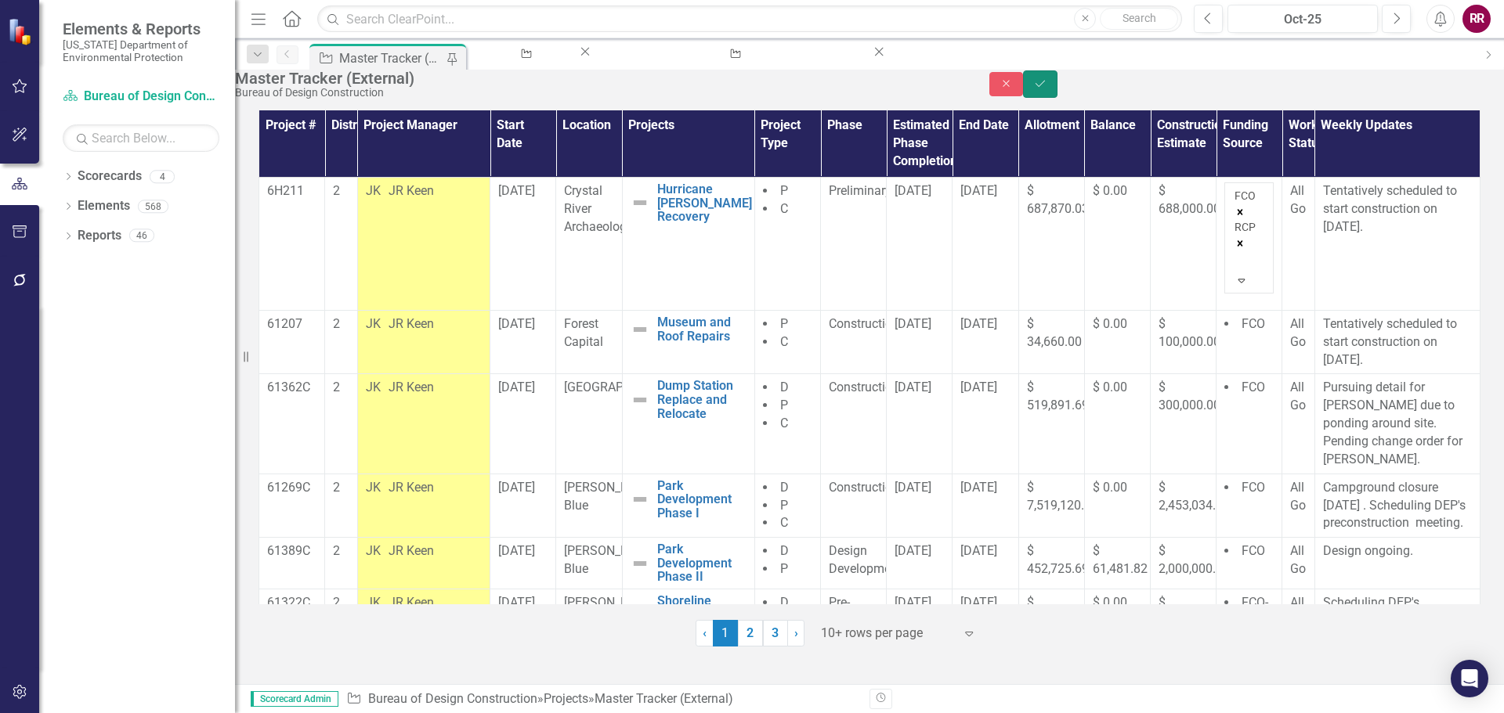
click at [1047, 89] on icon "Save" at bounding box center [1040, 83] width 14 height 11
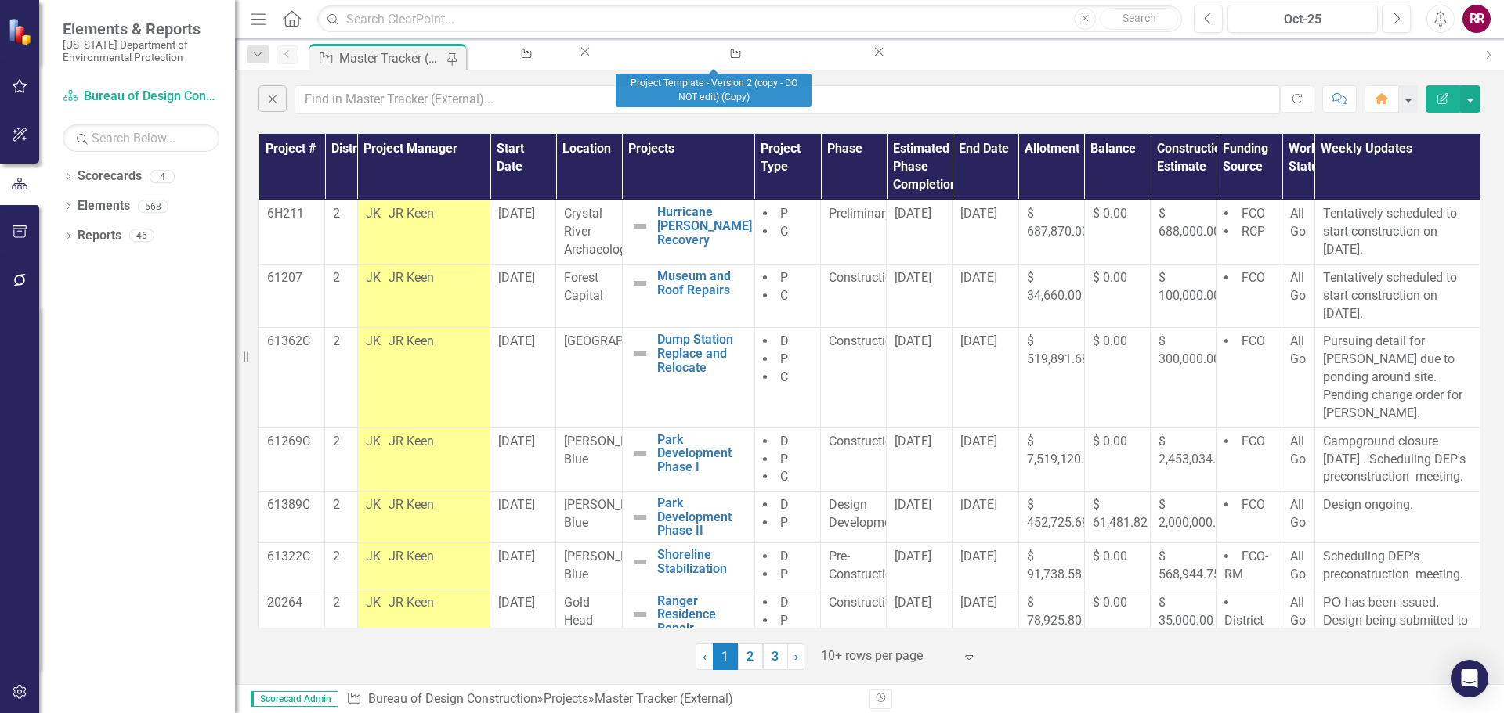
click at [871, 55] on icon "Close" at bounding box center [879, 51] width 16 height 13
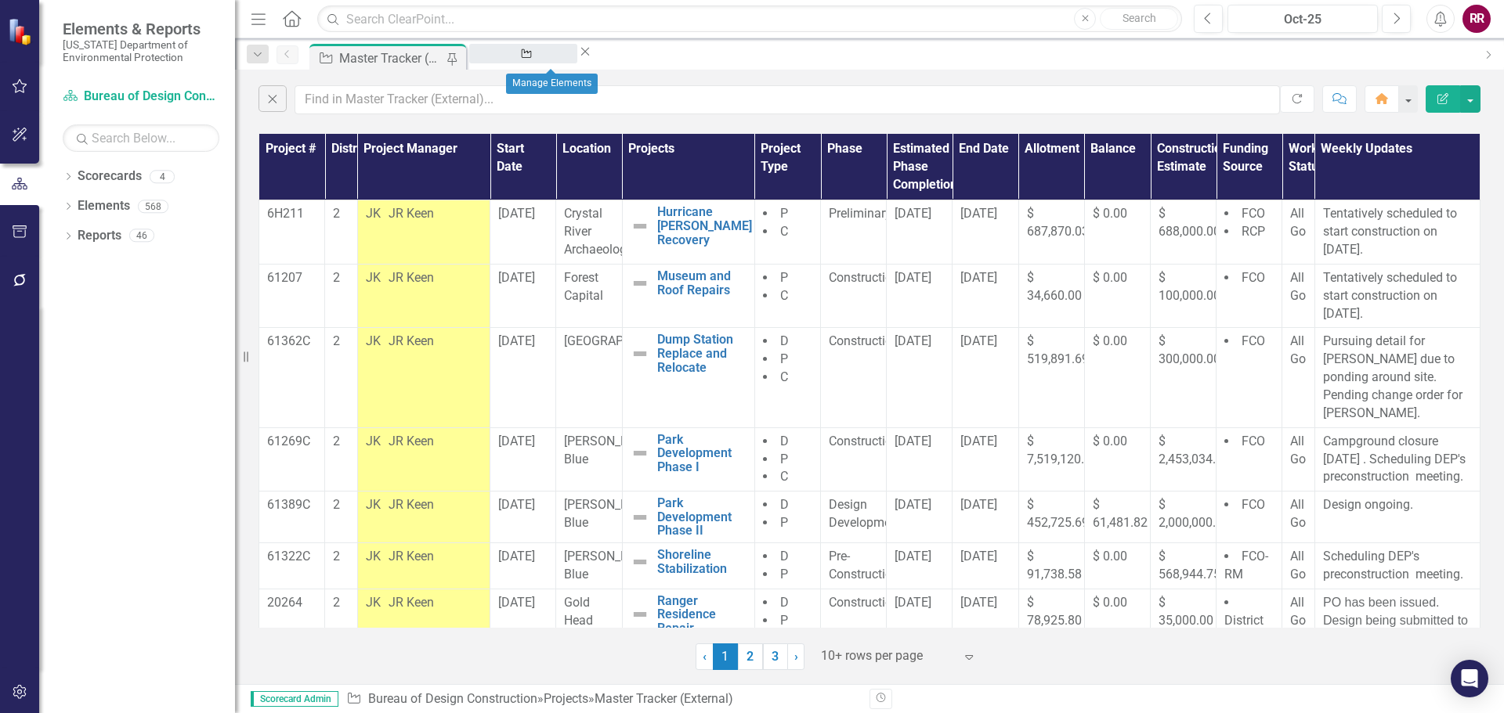
click at [560, 59] on div "Manage Elements" at bounding box center [523, 69] width 80 height 20
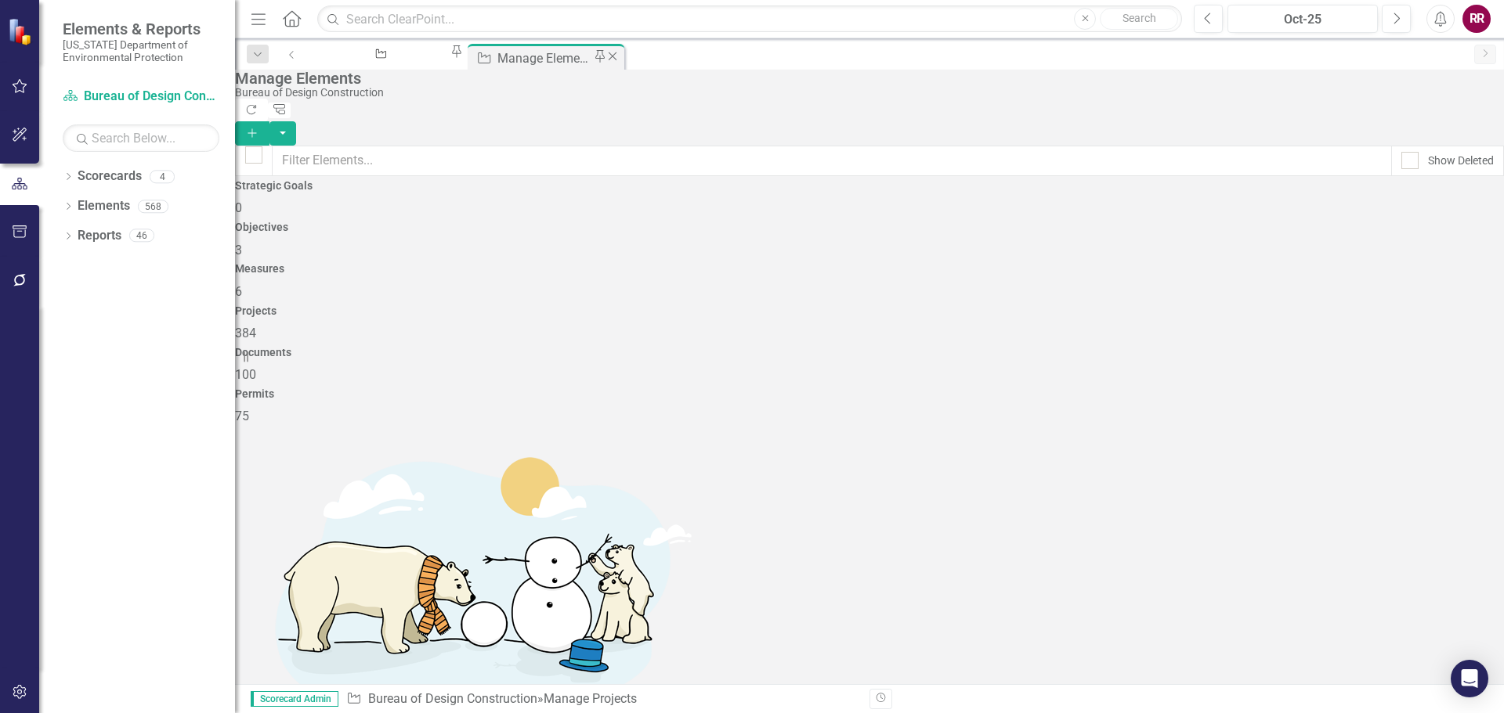
click at [613, 56] on icon "Close" at bounding box center [613, 56] width 16 height 13
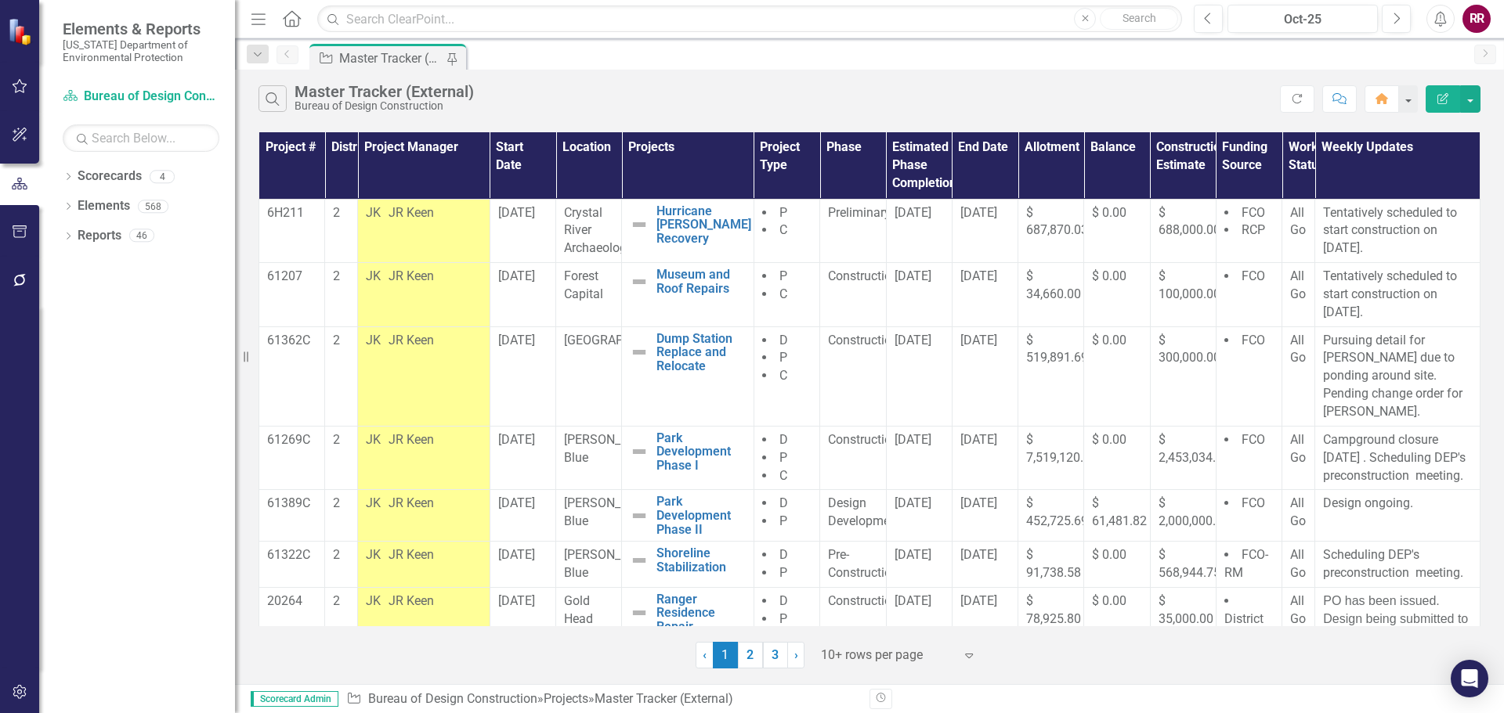
click at [356, 58] on div "Master Tracker (External)" at bounding box center [390, 59] width 103 height 20
click at [106, 207] on link "Elements" at bounding box center [104, 206] width 52 height 18
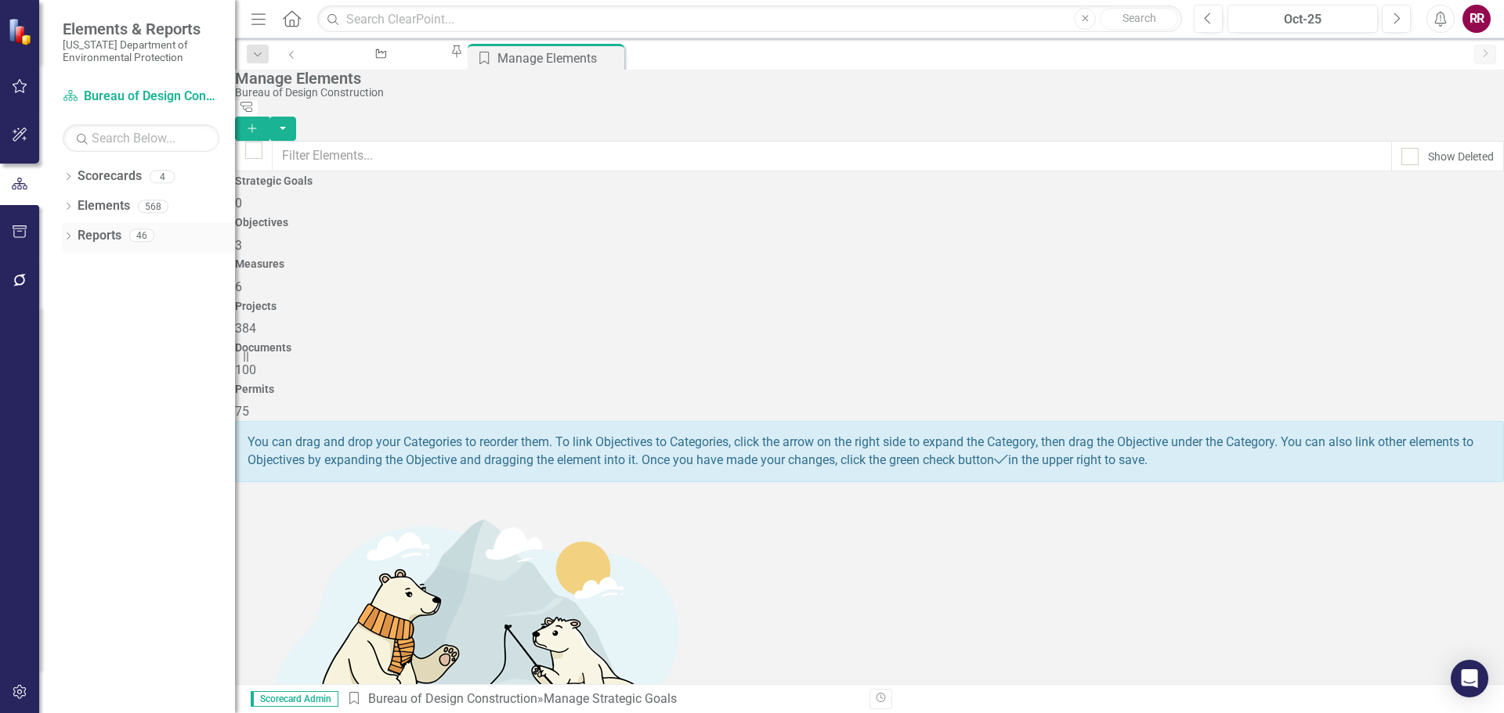
click at [107, 231] on link "Reports" at bounding box center [100, 236] width 44 height 18
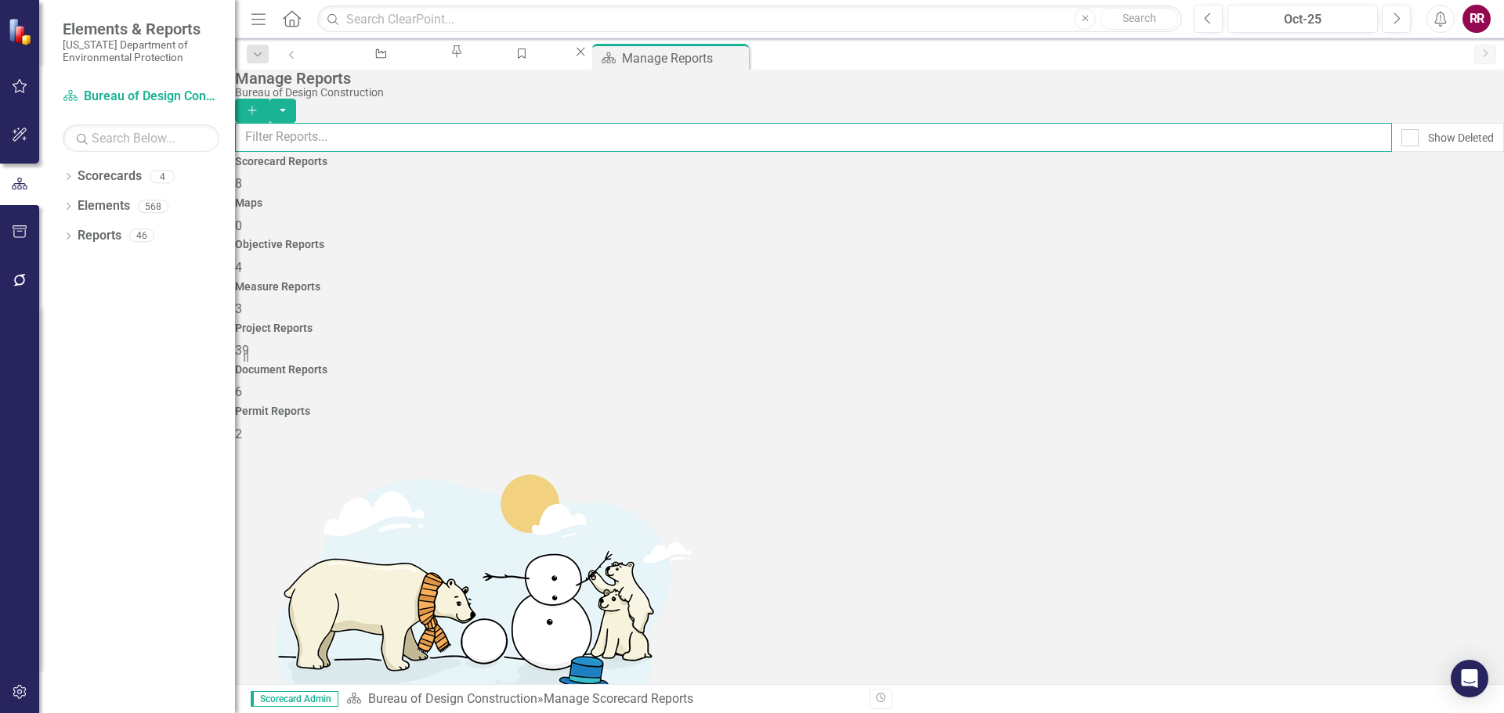
click at [362, 149] on input "text" at bounding box center [813, 137] width 1157 height 29
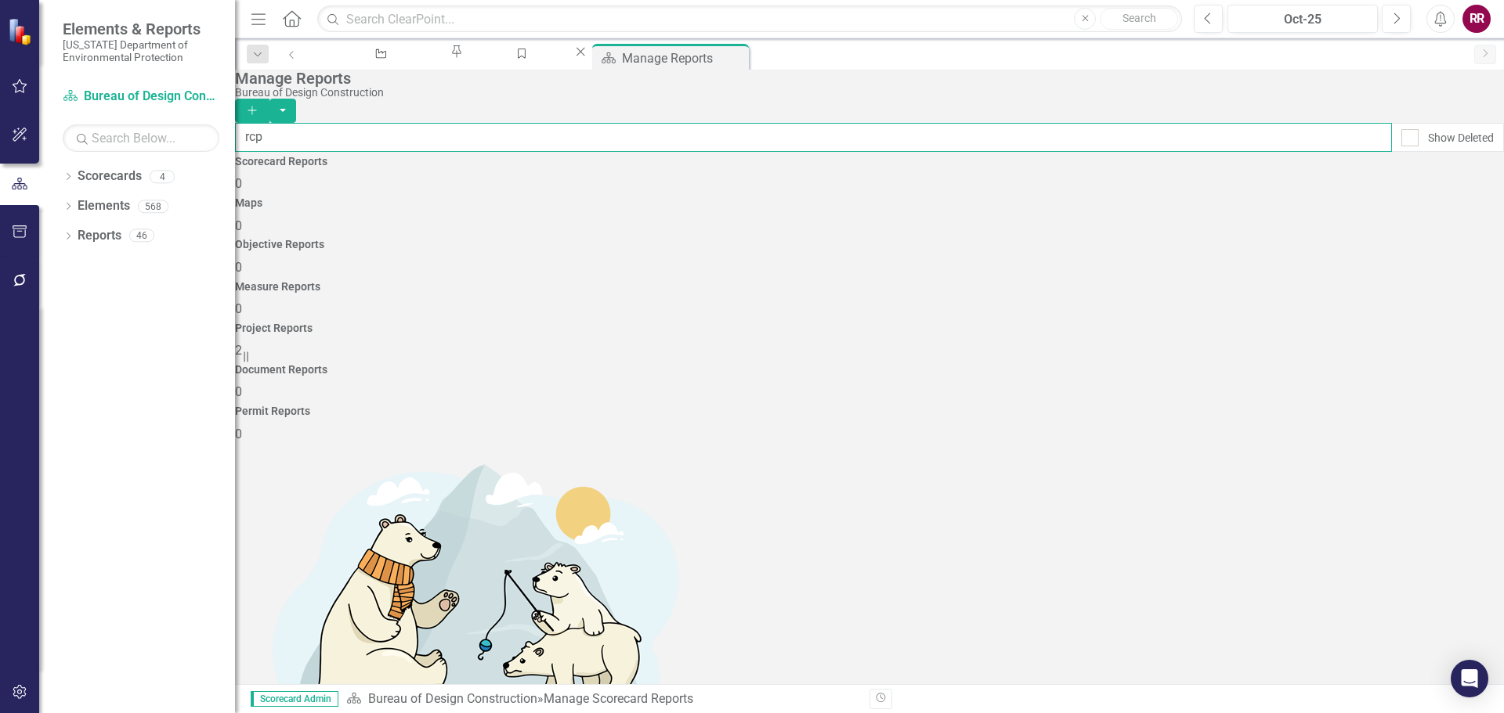
type input "rcp"
click at [1065, 323] on div "Project Reports 2" at bounding box center [869, 342] width 1269 height 38
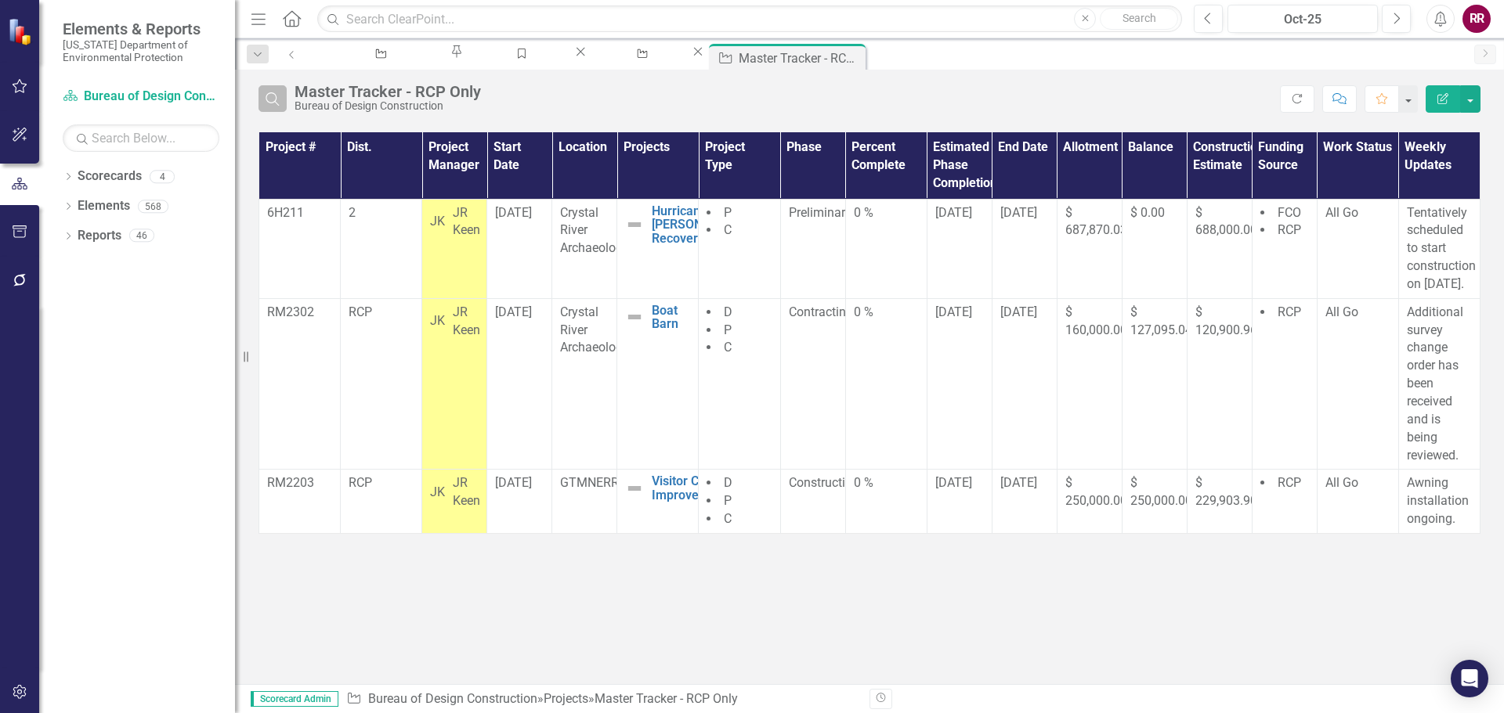
click at [271, 92] on icon "Search" at bounding box center [272, 99] width 17 height 14
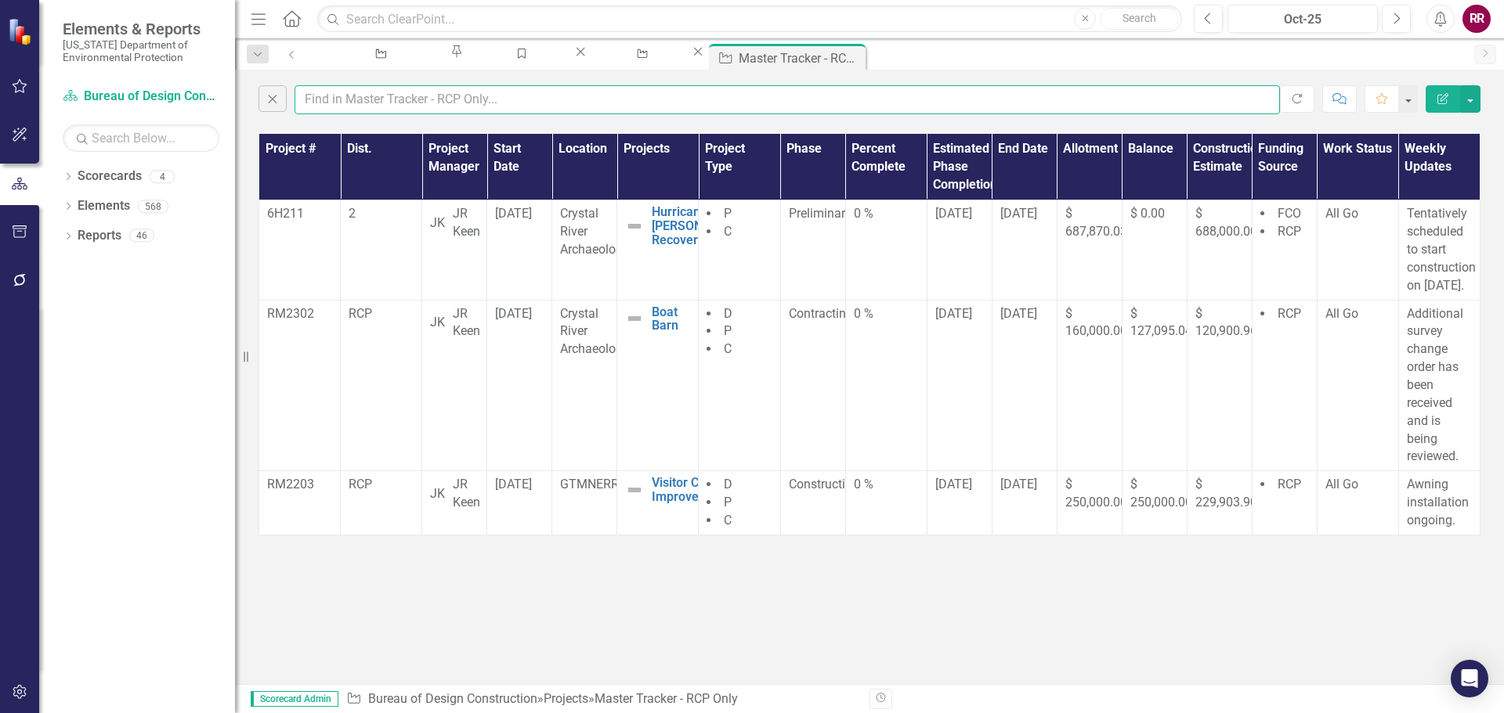
click at [350, 107] on input "text" at bounding box center [786, 99] width 985 height 29
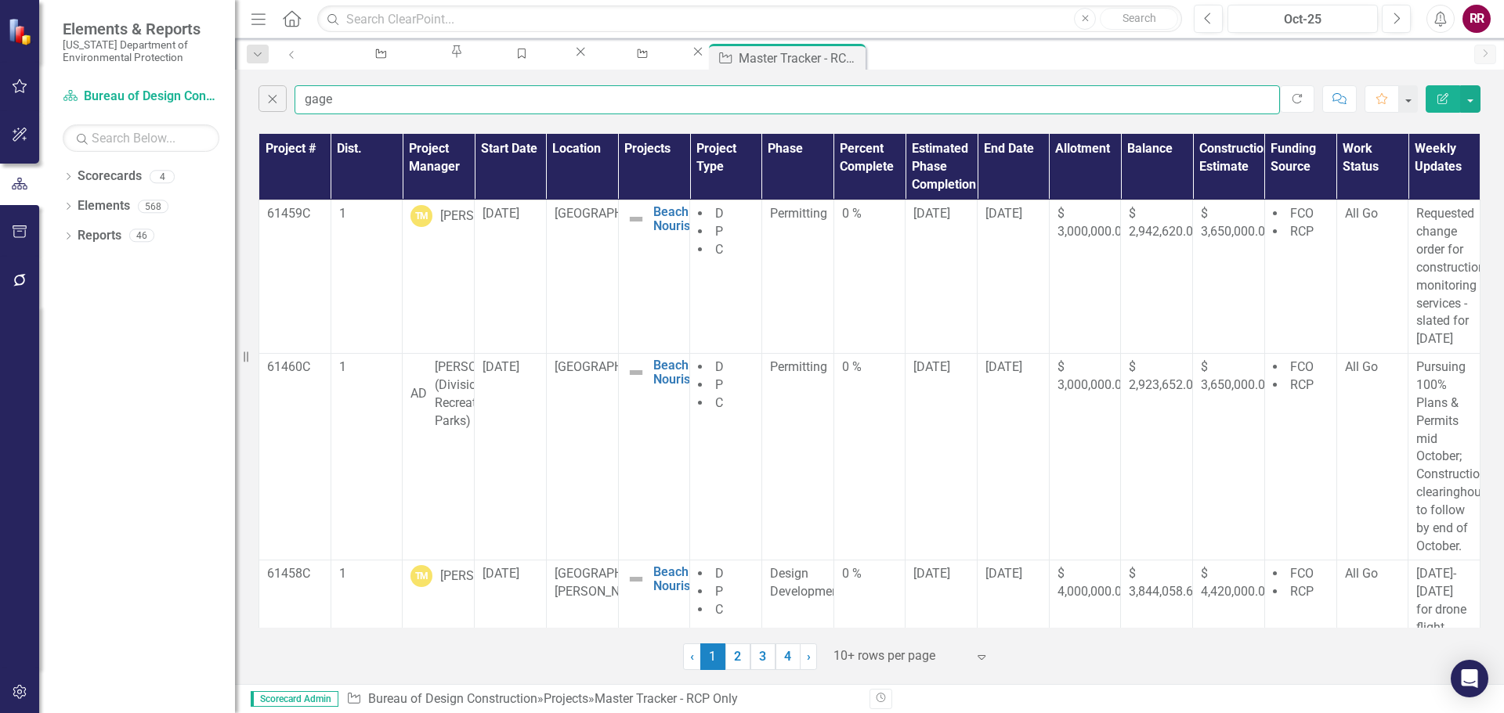
type input "gage"
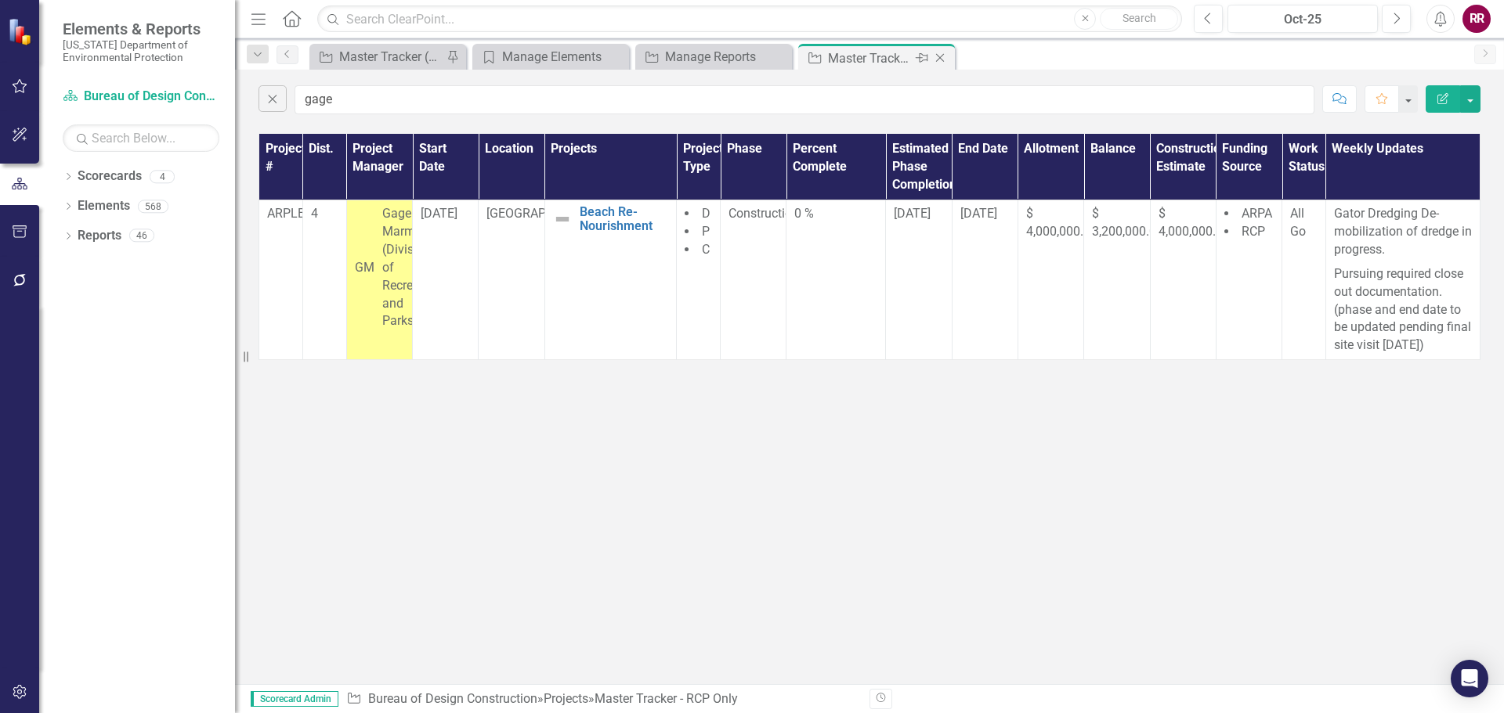
click at [942, 57] on icon "Close" at bounding box center [940, 58] width 16 height 13
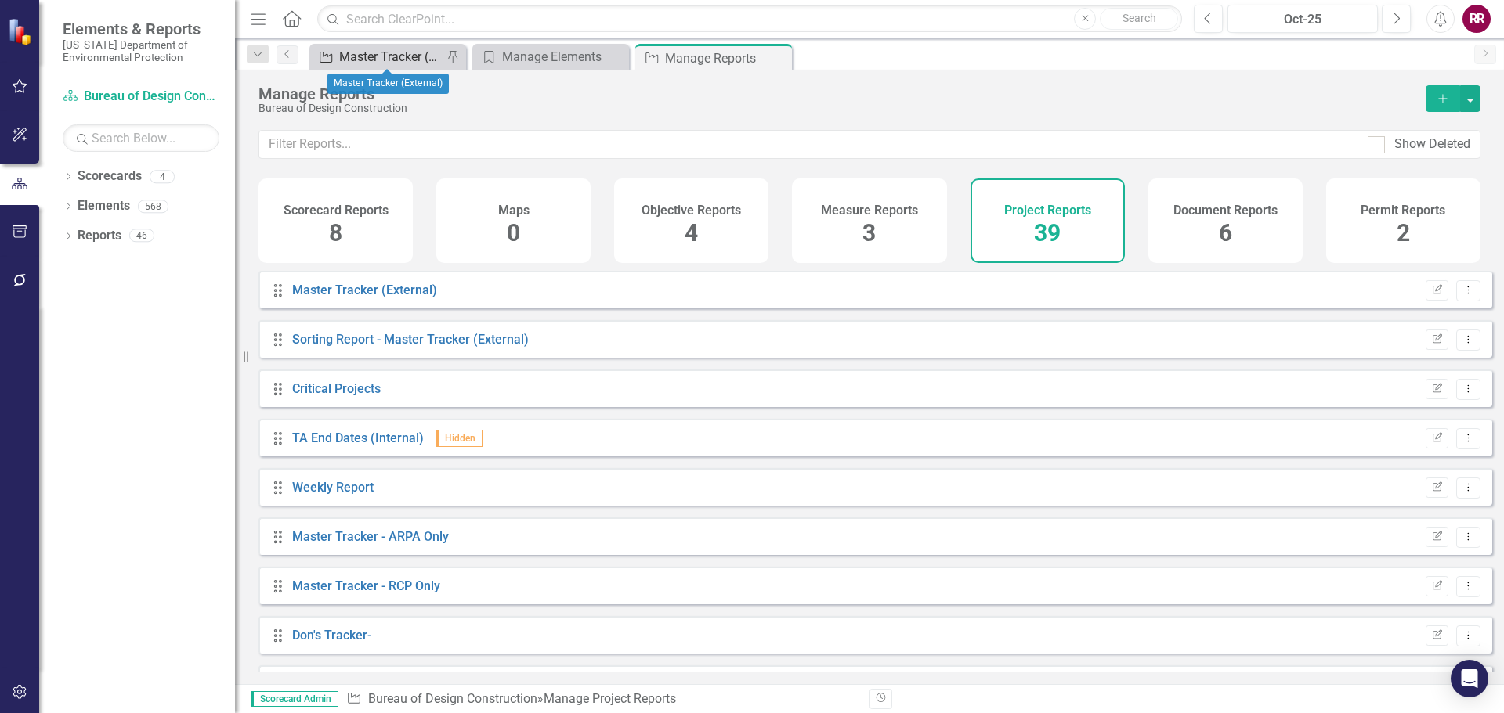
click at [401, 55] on div "Master Tracker (External)" at bounding box center [390, 57] width 103 height 20
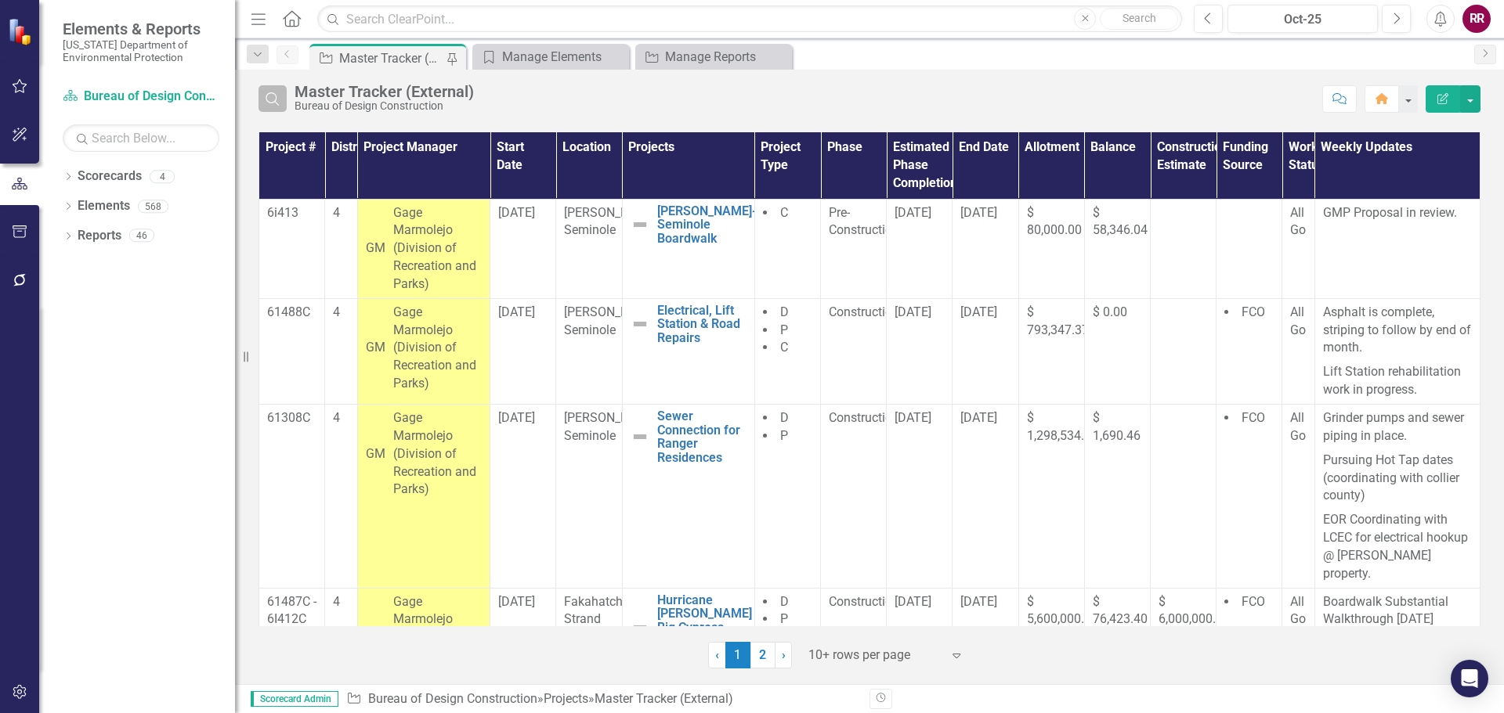
click at [268, 96] on icon "Search" at bounding box center [272, 99] width 17 height 14
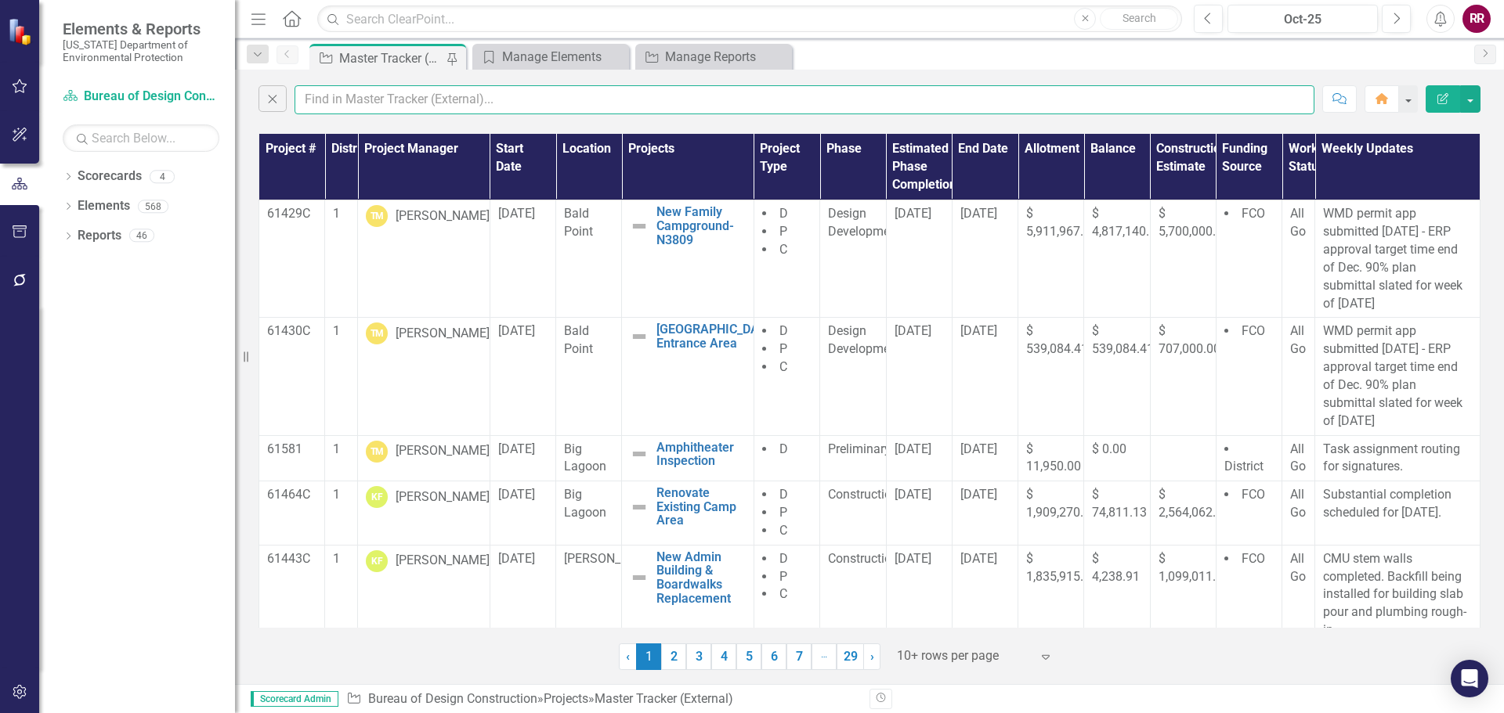
click at [331, 95] on input "text" at bounding box center [804, 99] width 1020 height 29
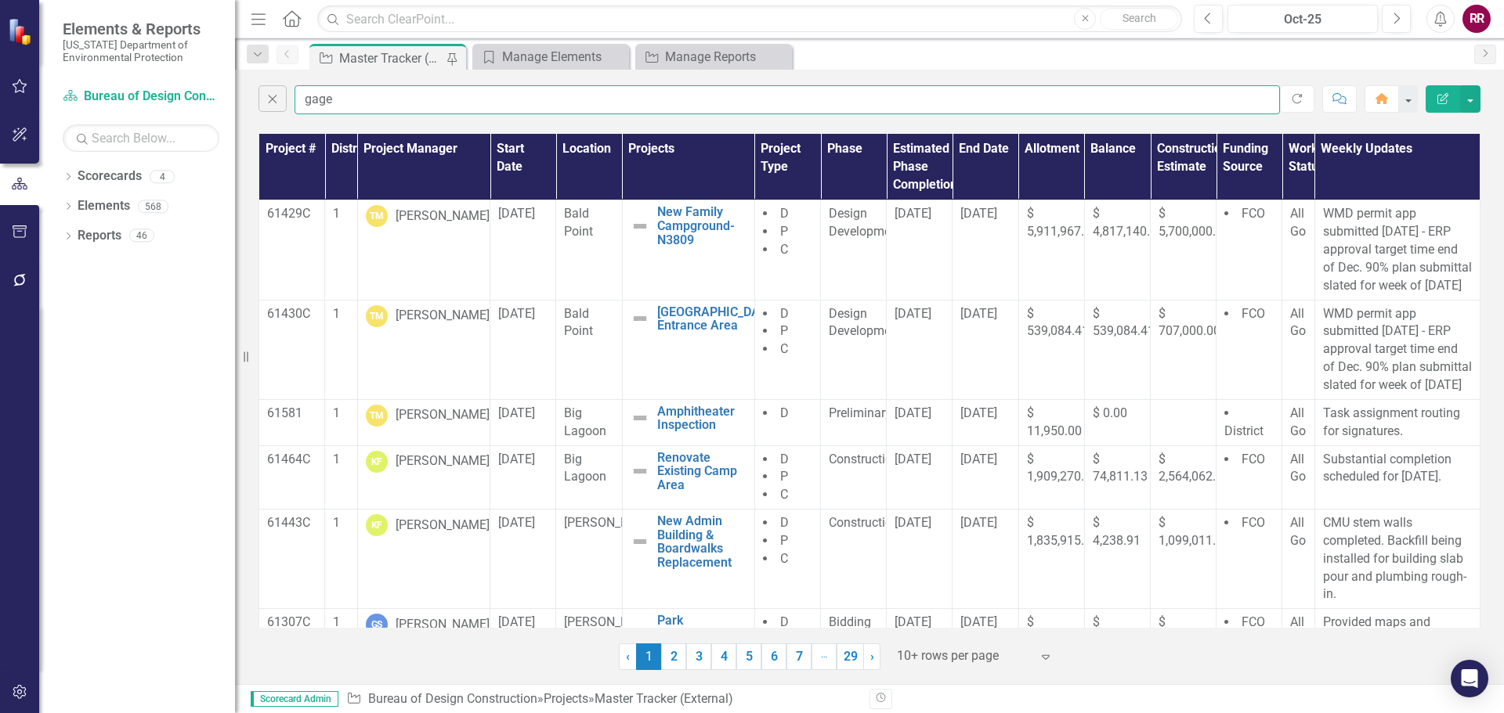
type input "gage"
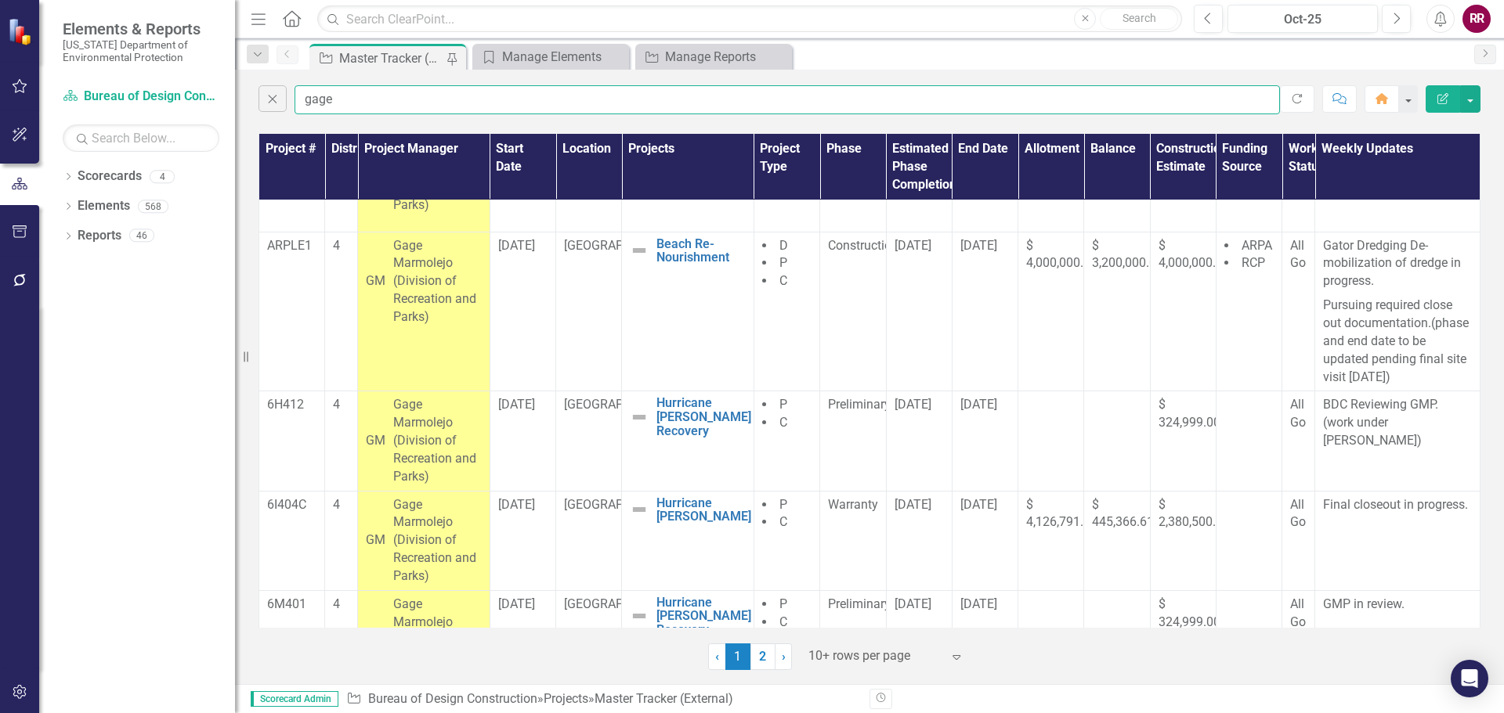
scroll to position [714, 0]
